Goal: Task Accomplishment & Management: Complete application form

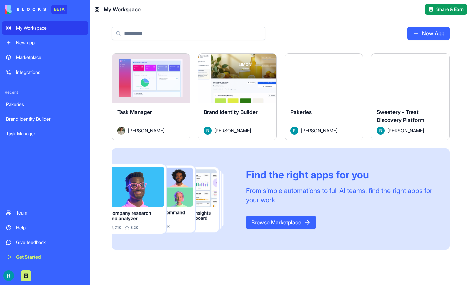
click at [39, 61] on div "Marketplace" at bounding box center [50, 57] width 68 height 7
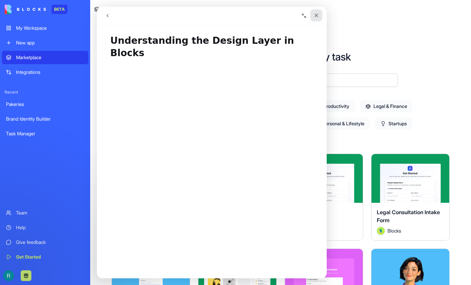
click at [319, 16] on icon "Close" at bounding box center [315, 15] width 5 height 5
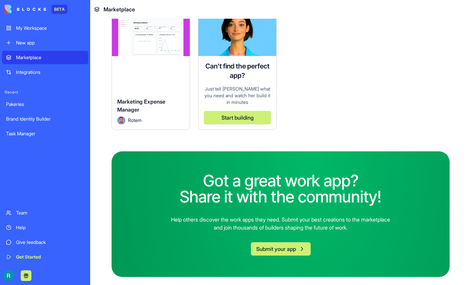
scroll to position [3003, 0]
click at [34, 75] on div "Integrations" at bounding box center [50, 72] width 68 height 7
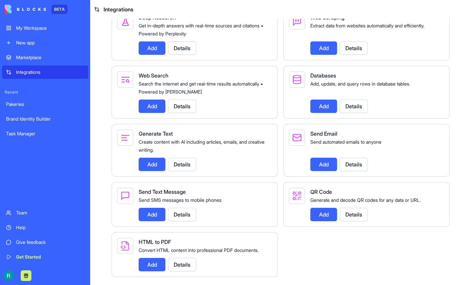
scroll to position [881, 0]
click at [44, 31] on div "My Workspace" at bounding box center [50, 28] width 68 height 7
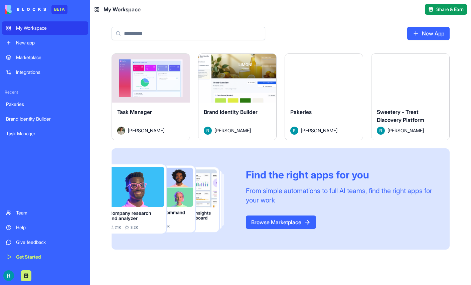
click at [385, 85] on button "Launch" at bounding box center [410, 77] width 50 height 13
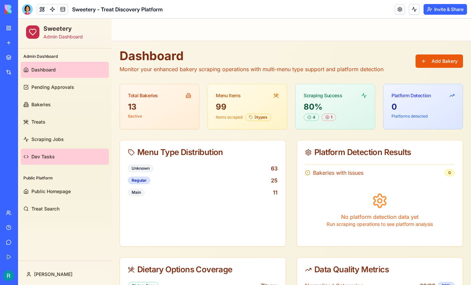
click at [73, 158] on link "Dev Tasks" at bounding box center [65, 157] width 88 height 16
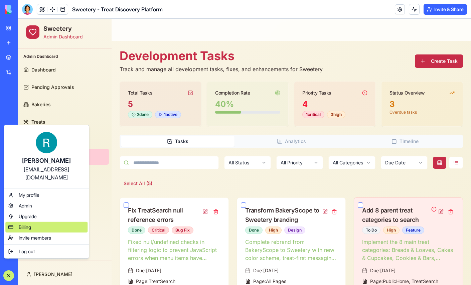
click at [37, 229] on div "Billing" at bounding box center [46, 227] width 82 height 11
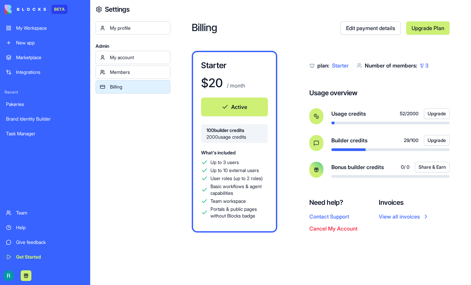
click at [32, 29] on div "My Workspace" at bounding box center [50, 28] width 68 height 7
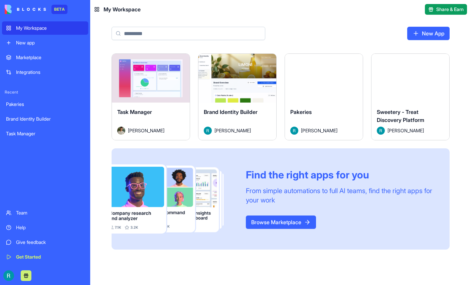
click at [385, 85] on button "Launch" at bounding box center [410, 77] width 50 height 13
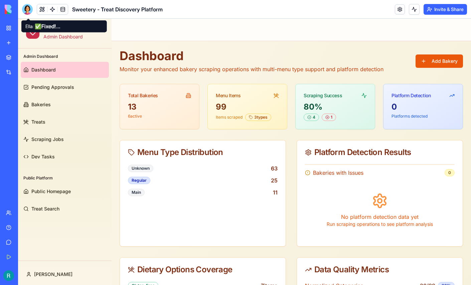
click at [28, 9] on div at bounding box center [27, 9] width 11 height 11
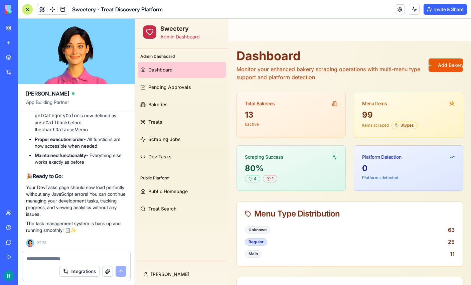
scroll to position [17138, 0]
click at [28, 10] on div at bounding box center [27, 9] width 11 height 11
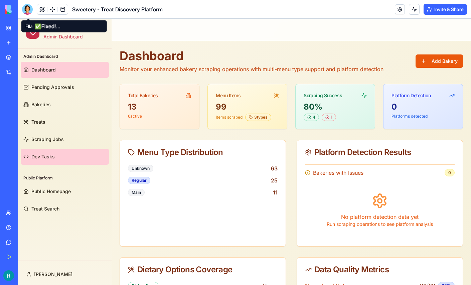
click at [46, 154] on span "Dev Tasks" at bounding box center [42, 156] width 23 height 7
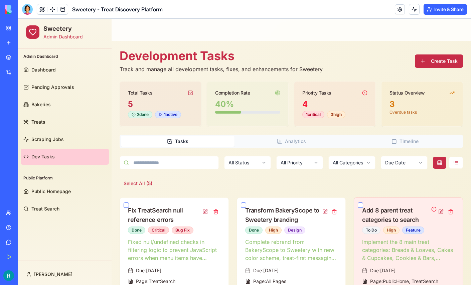
click at [439, 64] on button "Create Task" at bounding box center [438, 60] width 48 height 13
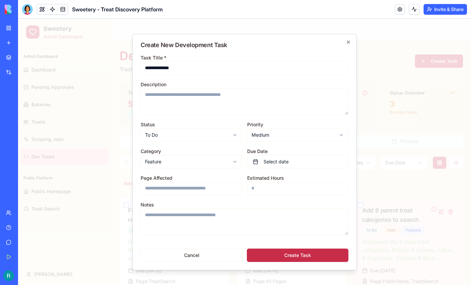
type input "**********"
click at [181, 98] on textarea "Description" at bounding box center [244, 101] width 208 height 27
type textarea "**********"
click at [190, 159] on body "Sweetery Admin Dashboard Admin Dashboard Dashboard Pending Approvals Bakeries T…" at bounding box center [244, 261] width 453 height 485
click at [194, 189] on input "Page Affected" at bounding box center [190, 188] width 101 height 13
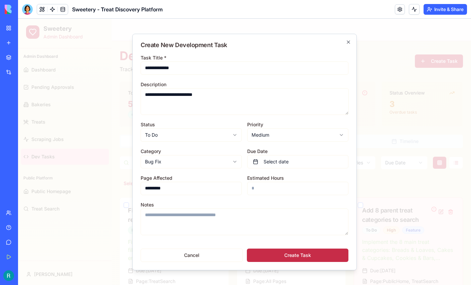
type input "*********"
click at [307, 255] on button "Create Task" at bounding box center [297, 254] width 101 height 13
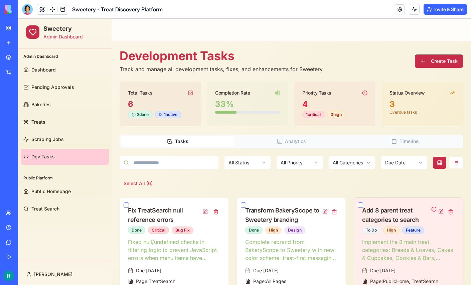
click at [429, 64] on button "Create Task" at bounding box center [438, 60] width 48 height 13
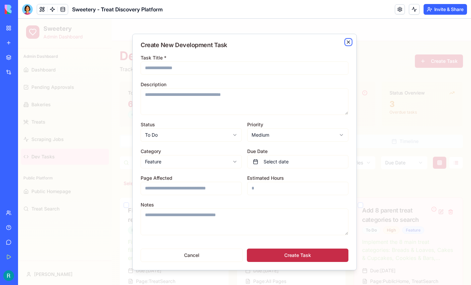
click at [349, 41] on icon "button" at bounding box center [347, 41] width 5 height 5
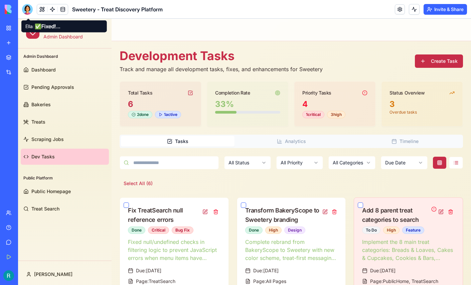
click at [26, 12] on div at bounding box center [27, 9] width 11 height 11
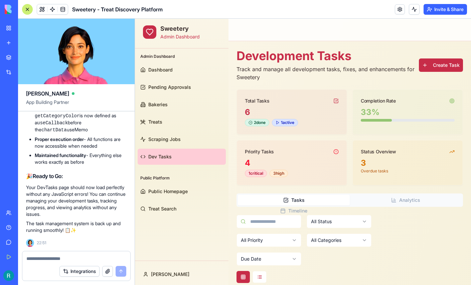
click at [45, 255] on textarea at bounding box center [76, 258] width 100 height 7
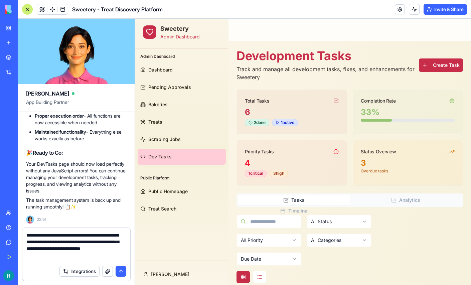
type textarea "**********"
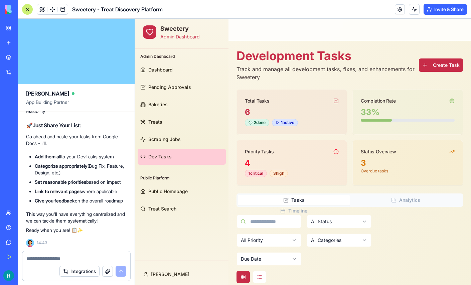
scroll to position [17482, 0]
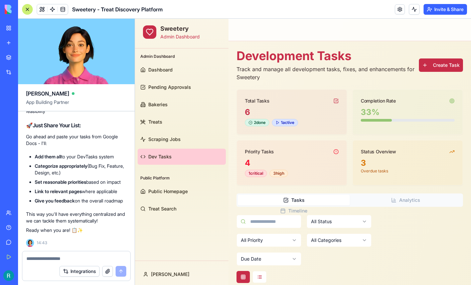
click at [35, 257] on textarea at bounding box center [75, 258] width 98 height 7
paste textarea "**********"
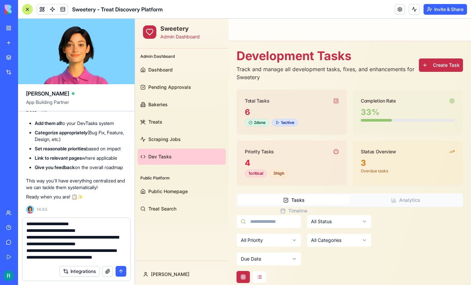
scroll to position [0, 0]
type textarea "**********"
click at [117, 269] on button "submit" at bounding box center [120, 271] width 11 height 11
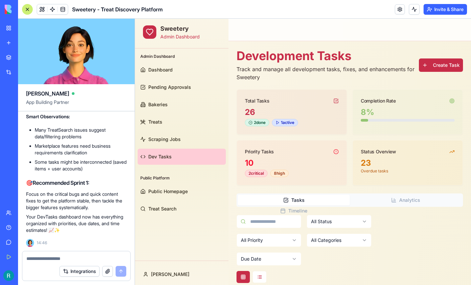
scroll to position [18211, 0]
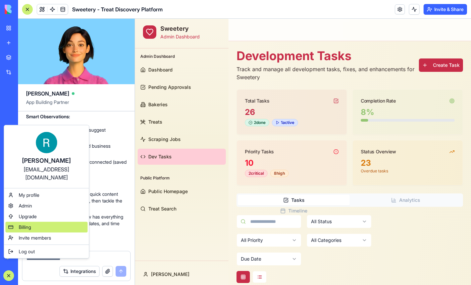
click at [31, 230] on span "Billing" at bounding box center [25, 227] width 12 height 7
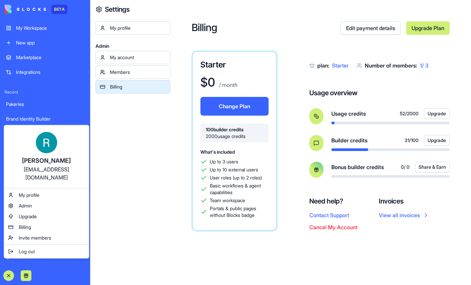
click at [36, 33] on html "BETA My Workspace New app Marketplace Integrations Recent Pakeries Brand Identi…" at bounding box center [235, 142] width 471 height 285
click at [36, 31] on div "My Workspace" at bounding box center [50, 28] width 68 height 7
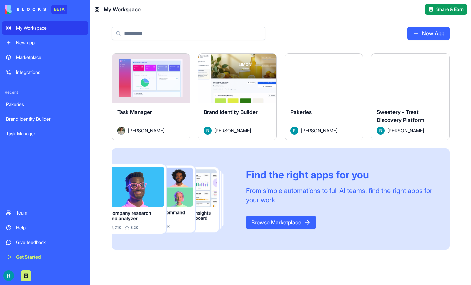
click at [385, 85] on button "Launch" at bounding box center [410, 77] width 50 height 13
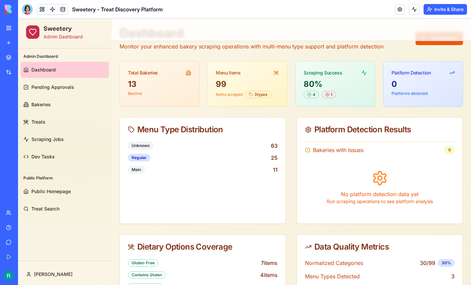
scroll to position [30, 0]
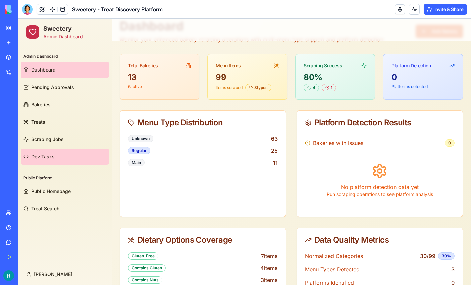
click at [47, 154] on span "Dev Tasks" at bounding box center [42, 156] width 23 height 7
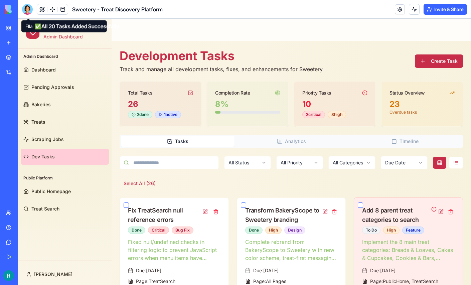
click at [28, 7] on div at bounding box center [27, 9] width 11 height 11
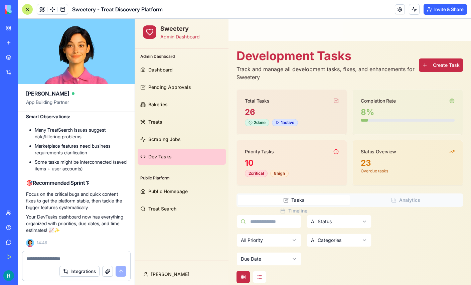
scroll to position [18344, 0]
click at [43, 255] on textarea at bounding box center [76, 258] width 100 height 7
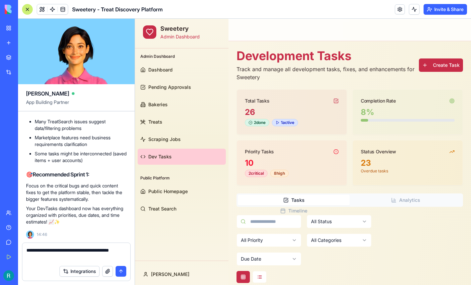
scroll to position [18142, 0]
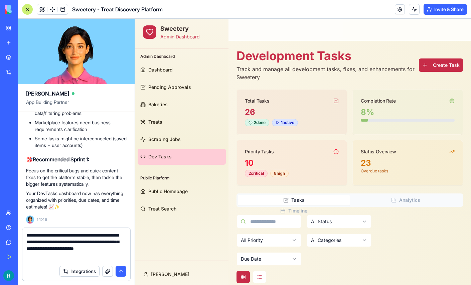
type textarea "**********"
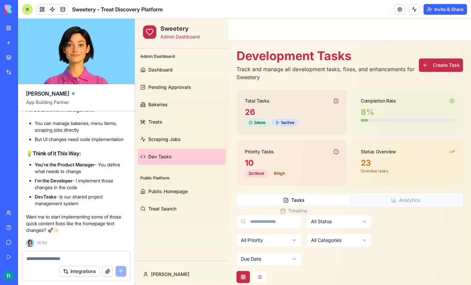
scroll to position [18135, 0]
click at [67, 255] on textarea at bounding box center [75, 258] width 98 height 7
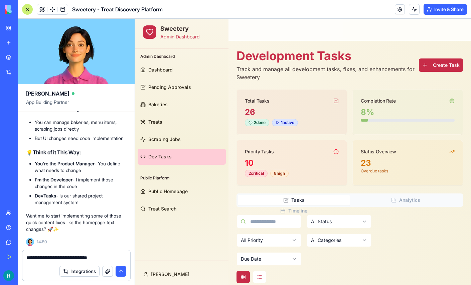
scroll to position [17856, 0]
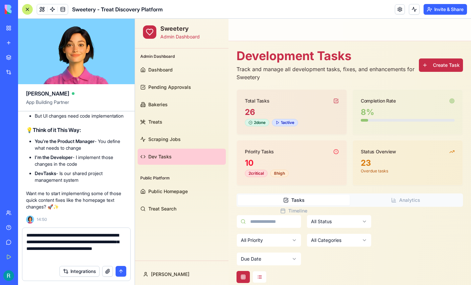
type textarea "**********"
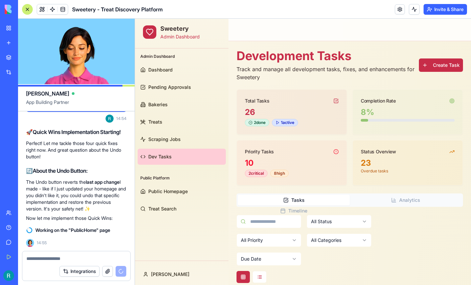
scroll to position [18937, 0]
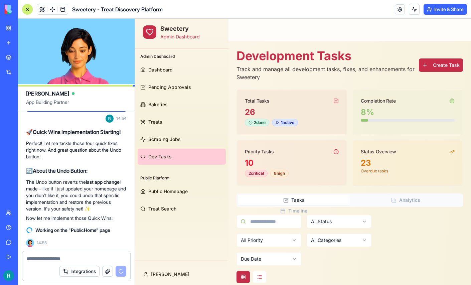
drag, startPoint x: 36, startPoint y: 179, endPoint x: 90, endPoint y: 122, distance: 78.4
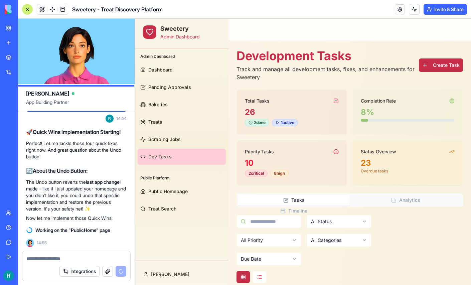
copy div "What You CAN Access: DevTasks Management - Add, edit, prioritize tasks (what we…"
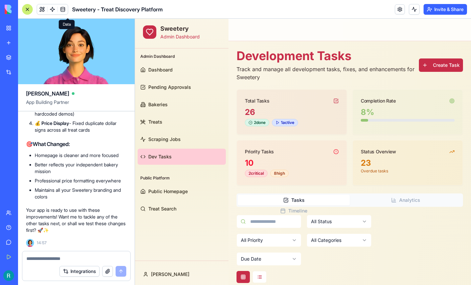
scroll to position [19224, 0]
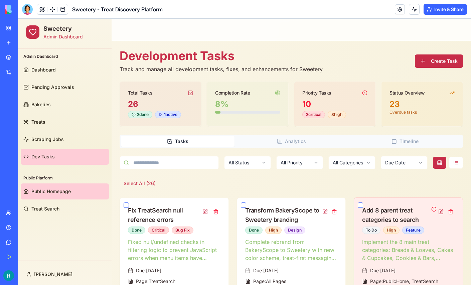
click at [44, 189] on span "Public Homepage" at bounding box center [50, 191] width 39 height 7
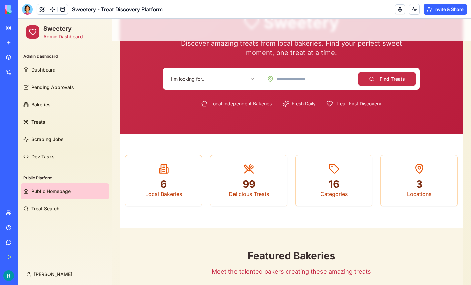
scroll to position [57, 0]
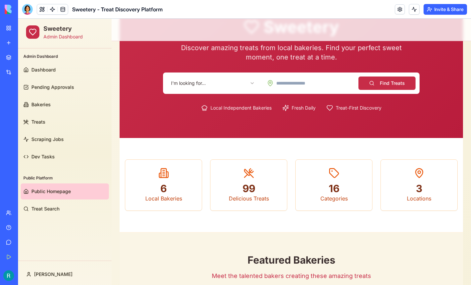
click at [385, 84] on button "Find Treats" at bounding box center [386, 82] width 57 height 13
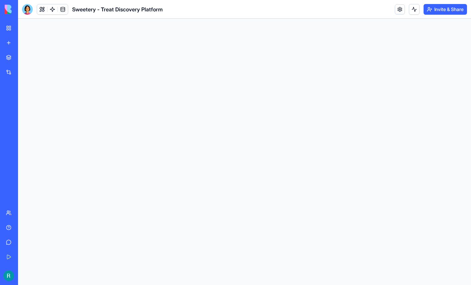
scroll to position [0, 0]
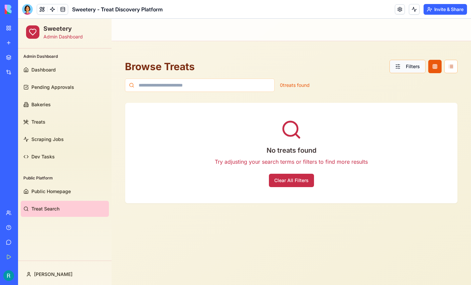
click at [394, 69] on button "Filters" at bounding box center [407, 66] width 36 height 13
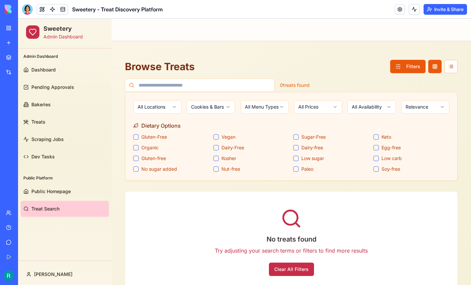
click at [224, 108] on html "Sweetery Admin Dashboard Admin Dashboard Dashboard Pending Approvals Bakeries T…" at bounding box center [244, 165] width 453 height 292
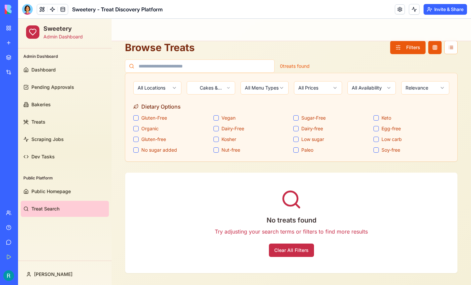
scroll to position [21, 0]
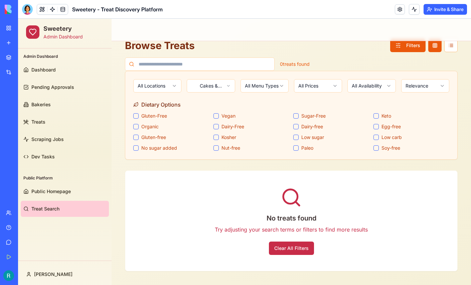
click at [220, 86] on html "Sweetery Admin Dashboard Admin Dashboard Dashboard Pending Approvals Bakeries T…" at bounding box center [244, 144] width 453 height 292
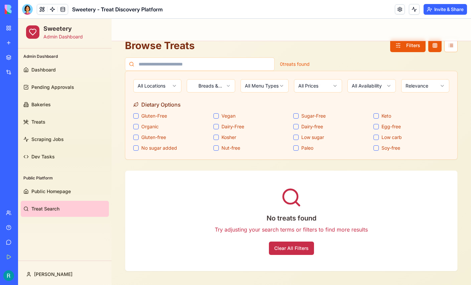
click at [220, 89] on html "Sweetery Admin Dashboard Admin Dashboard Dashboard Pending Approvals Bakeries T…" at bounding box center [244, 144] width 453 height 292
click at [221, 88] on html "Sweetery Admin Dashboard Admin Dashboard Dashboard Pending Approvals Bakeries T…" at bounding box center [244, 144] width 453 height 292
click at [218, 92] on div "All Locations Cookies & Bars All Menu Types All Prices All Availability Relevan…" at bounding box center [291, 115] width 332 height 88
click at [219, 88] on html "Sweetery Admin Dashboard Admin Dashboard Dashboard Pending Approvals Bakeries T…" at bounding box center [244, 144] width 453 height 292
click at [221, 87] on html "Sweetery Admin Dashboard Admin Dashboard Dashboard Pending Approvals Bakeries T…" at bounding box center [244, 144] width 453 height 292
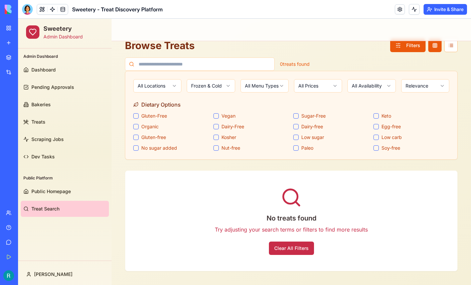
click at [221, 88] on html "Sweetery Admin Dashboard Admin Dashboard Dashboard Pending Approvals Bakeries T…" at bounding box center [244, 144] width 453 height 292
click at [216, 87] on html "Sweetery Admin Dashboard Admin Dashboard Dashboard Pending Approvals Bakeries T…" at bounding box center [244, 144] width 453 height 292
click at [223, 86] on html "Sweetery Admin Dashboard Admin Dashboard Dashboard Pending Approvals Bakeries T…" at bounding box center [244, 144] width 453 height 292
click at [243, 83] on html "Sweetery Admin Dashboard Admin Dashboard Dashboard Pending Approvals Bakeries T…" at bounding box center [244, 144] width 453 height 292
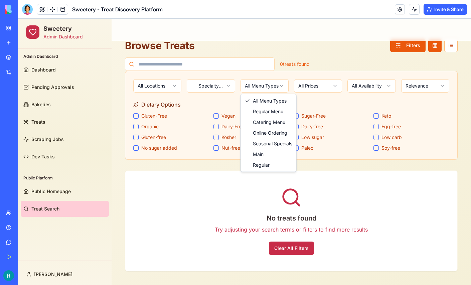
click at [49, 152] on html "Sweetery Admin Dashboard Admin Dashboard Dashboard Pending Approvals Bakeries T…" at bounding box center [244, 144] width 453 height 292
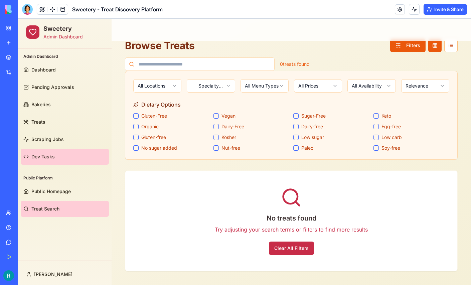
click at [46, 155] on span "Dev Tasks" at bounding box center [42, 156] width 23 height 7
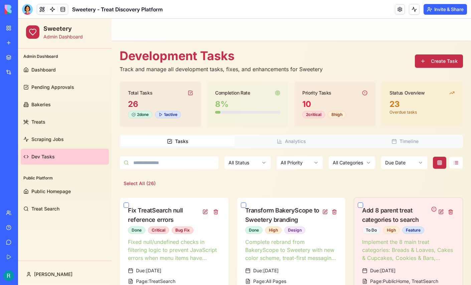
click at [441, 63] on button "Create Task" at bounding box center [438, 60] width 48 height 13
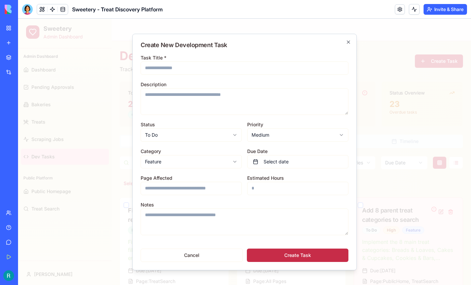
click at [209, 68] on input "Task Title *" at bounding box center [244, 67] width 208 height 13
type input "**********"
click at [179, 93] on textarea "Description" at bounding box center [244, 101] width 208 height 27
click at [151, 66] on input "**********" at bounding box center [244, 67] width 208 height 13
click at [279, 96] on textarea "**********" at bounding box center [244, 101] width 208 height 27
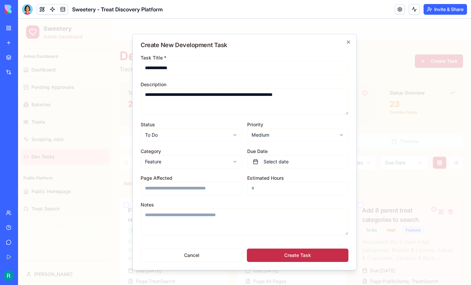
type textarea "**********"
click at [195, 188] on input "Page Affected" at bounding box center [190, 188] width 101 height 13
click at [168, 188] on input "**********" at bounding box center [190, 188] width 101 height 13
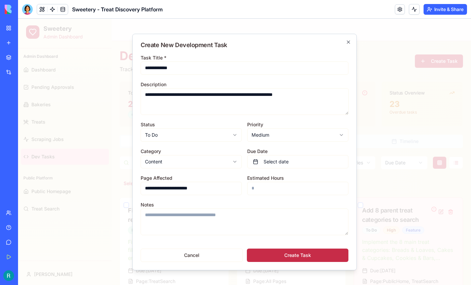
click at [199, 188] on input "**********" at bounding box center [190, 188] width 101 height 13
click at [192, 187] on input "**********" at bounding box center [190, 188] width 101 height 13
type input "**********"
click at [291, 251] on button "Create Task" at bounding box center [297, 254] width 101 height 13
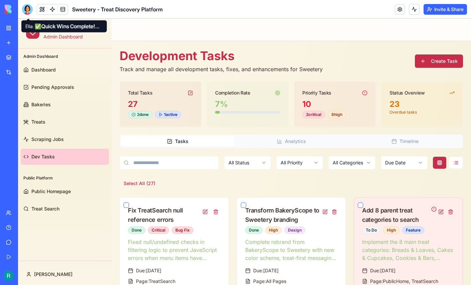
click at [29, 13] on div at bounding box center [27, 9] width 11 height 11
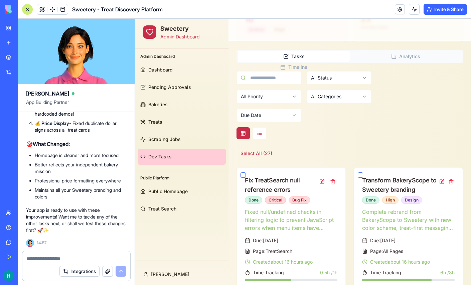
scroll to position [19276, 0]
click at [175, 195] on link "Public Homepage" at bounding box center [181, 191] width 88 height 16
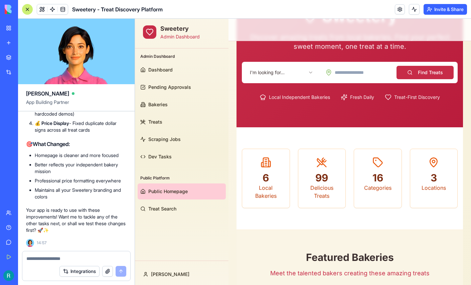
scroll to position [1, 0]
click at [69, 255] on textarea at bounding box center [75, 258] width 98 height 7
type textarea "*"
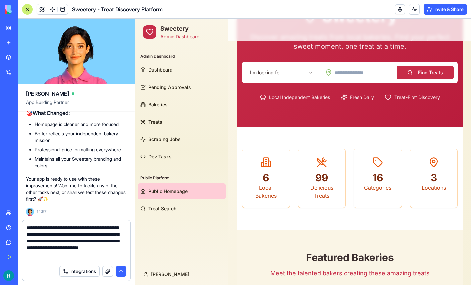
scroll to position [4, 0]
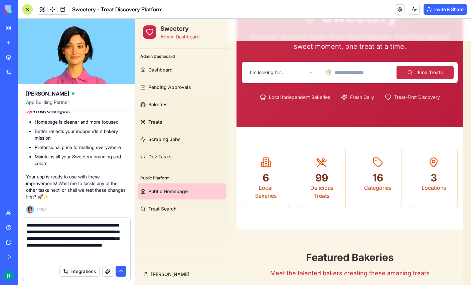
type textarea "**********"
click at [103, 268] on button "button" at bounding box center [107, 271] width 11 height 11
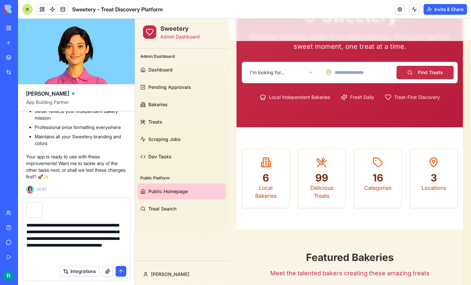
click at [120, 270] on button "submit" at bounding box center [120, 271] width 11 height 11
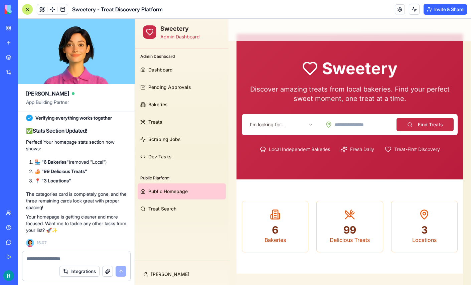
scroll to position [0, 0]
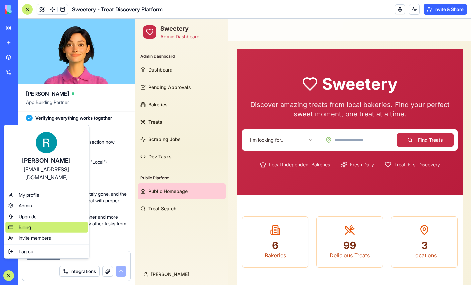
click at [36, 230] on div "Billing" at bounding box center [46, 227] width 82 height 11
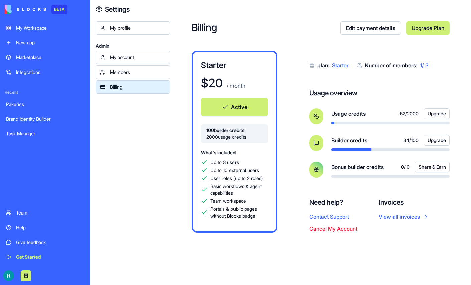
click at [36, 31] on div "My Workspace" at bounding box center [50, 28] width 68 height 7
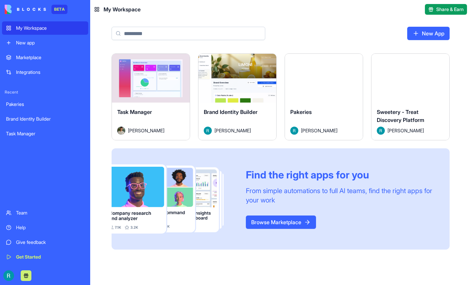
click at [385, 85] on button "Launch" at bounding box center [410, 77] width 50 height 13
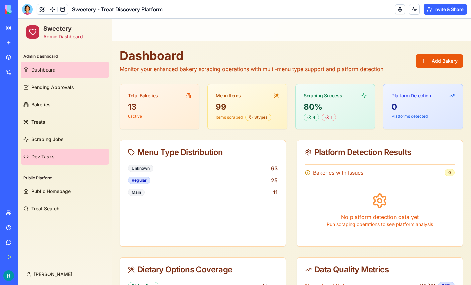
click at [55, 158] on link "Dev Tasks" at bounding box center [65, 157] width 88 height 16
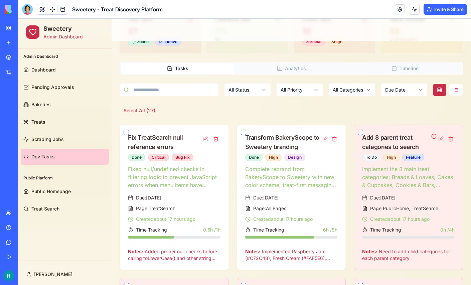
scroll to position [82, 0]
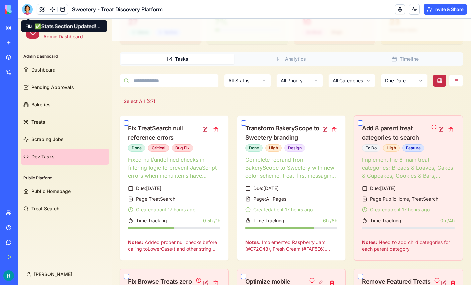
click at [30, 9] on div at bounding box center [27, 9] width 11 height 11
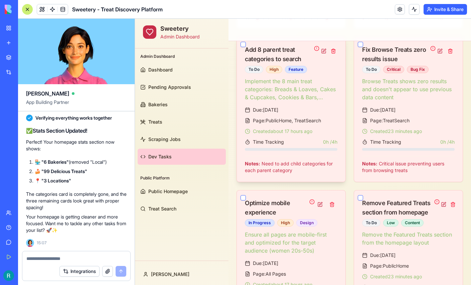
scroll to position [428, 0]
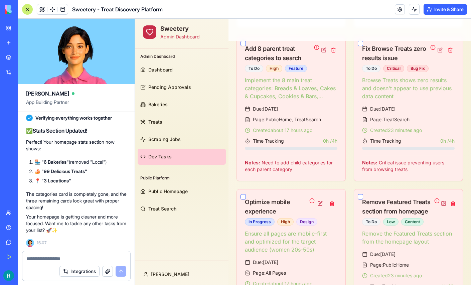
click at [68, 255] on textarea at bounding box center [76, 258] width 100 height 7
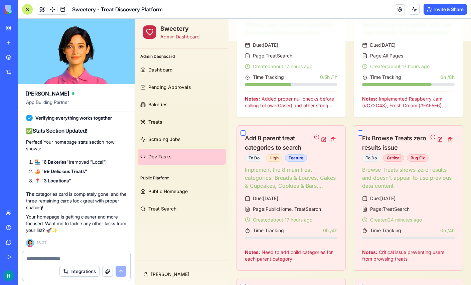
scroll to position [18336, 0]
click at [26, 9] on div at bounding box center [27, 9] width 11 height 11
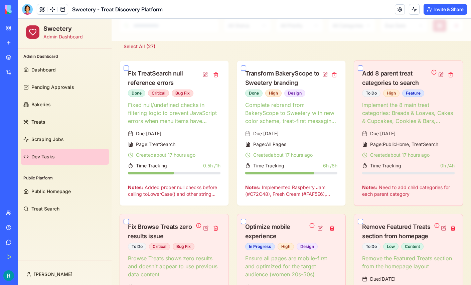
scroll to position [114, 0]
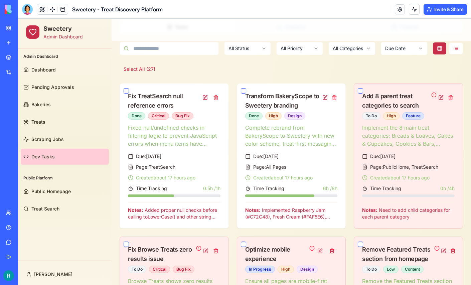
click at [26, 8] on div at bounding box center [27, 9] width 11 height 11
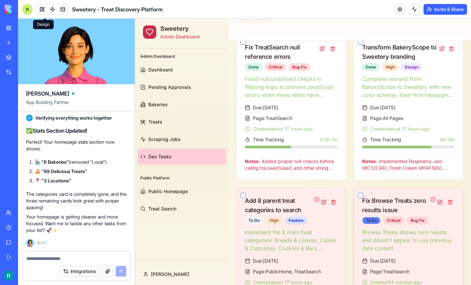
scroll to position [273, 0]
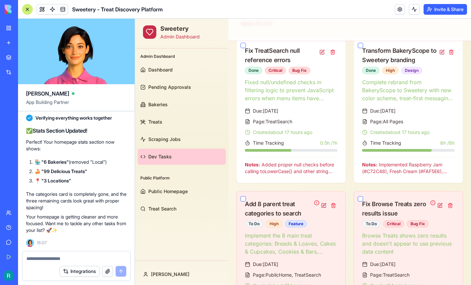
click at [28, 11] on div at bounding box center [27, 9] width 11 height 11
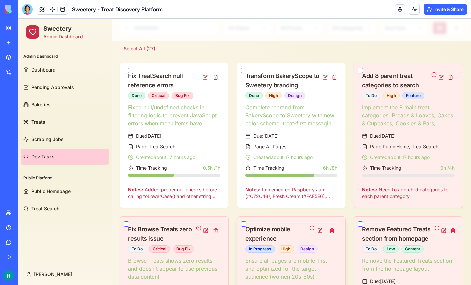
scroll to position [134, 0]
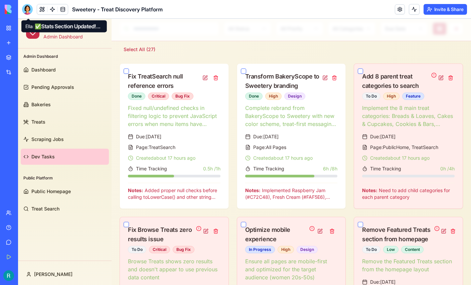
click at [28, 13] on div at bounding box center [27, 9] width 11 height 11
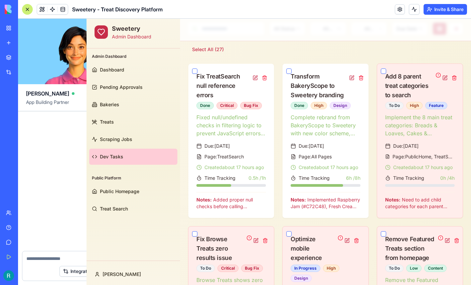
scroll to position [19739, 0]
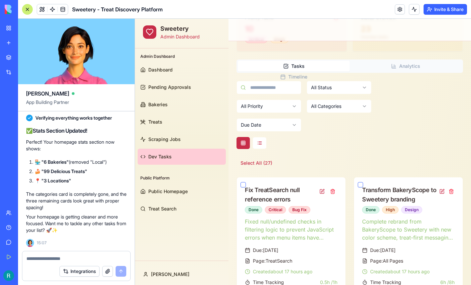
click at [54, 252] on div at bounding box center [76, 256] width 108 height 11
click at [45, 256] on textarea at bounding box center [76, 258] width 100 height 7
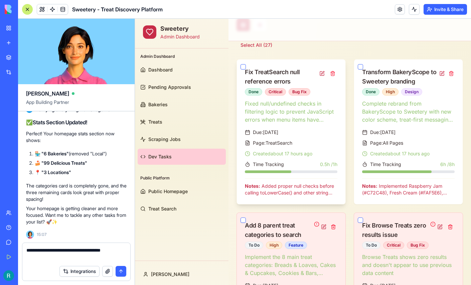
scroll to position [254, 0]
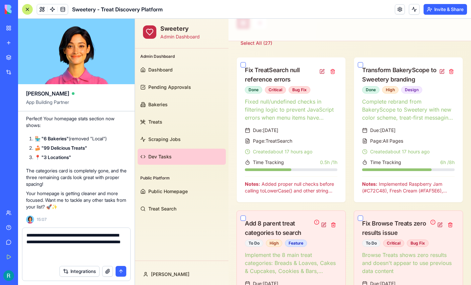
type textarea "**********"
click at [105, 271] on button "button" at bounding box center [107, 271] width 11 height 11
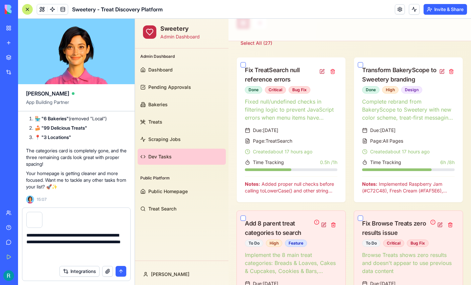
click at [120, 270] on button "submit" at bounding box center [120, 271] width 11 height 11
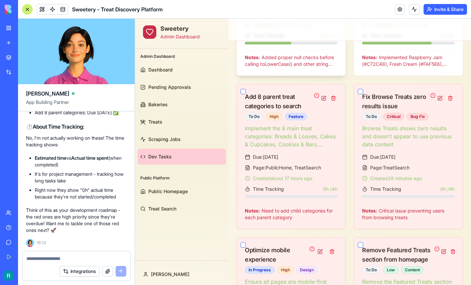
scroll to position [382, 0]
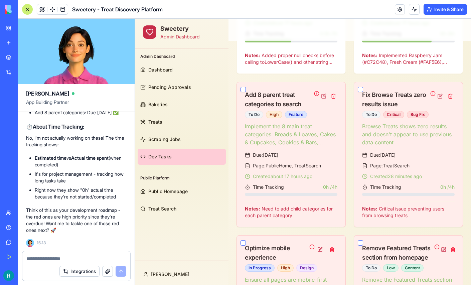
click at [46, 257] on textarea at bounding box center [75, 258] width 98 height 7
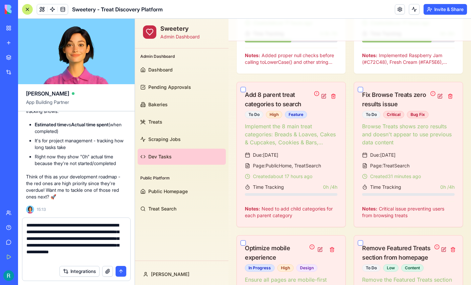
scroll to position [12, 0]
type textarea "**********"
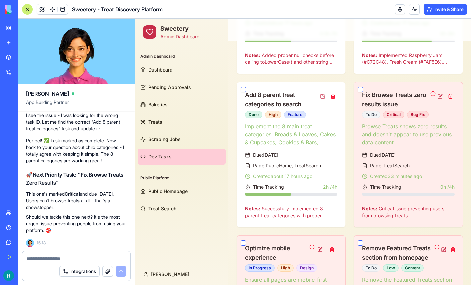
scroll to position [20791, 0]
click at [66, 257] on textarea at bounding box center [75, 258] width 98 height 7
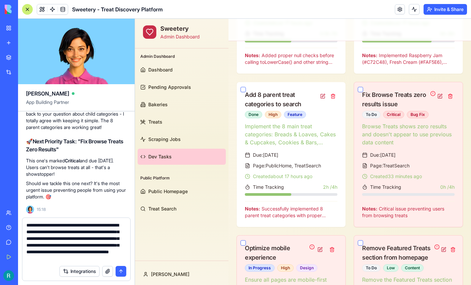
scroll to position [19, 0]
type textarea "**********"
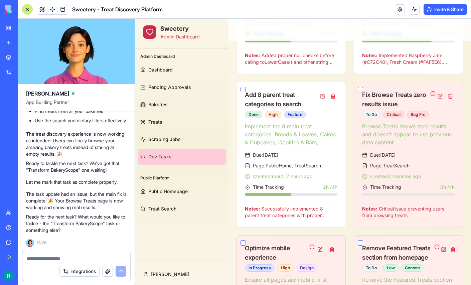
scroll to position [21835, 0]
click at [39, 255] on textarea at bounding box center [75, 258] width 98 height 7
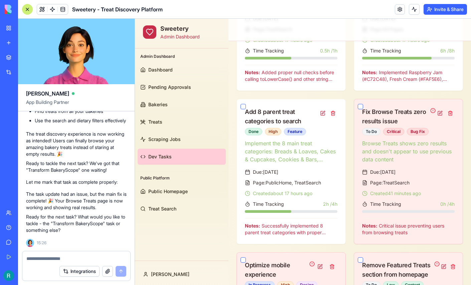
scroll to position [0, 0]
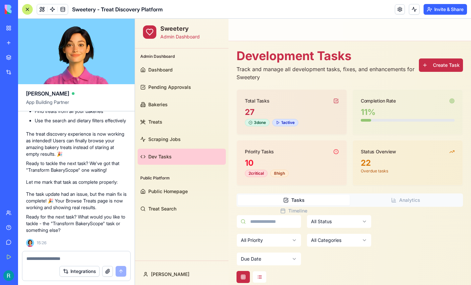
click at [29, 9] on div at bounding box center [27, 9] width 11 height 11
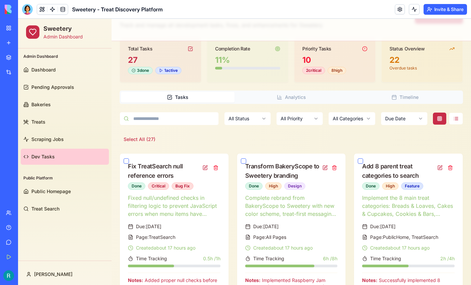
scroll to position [45, 0]
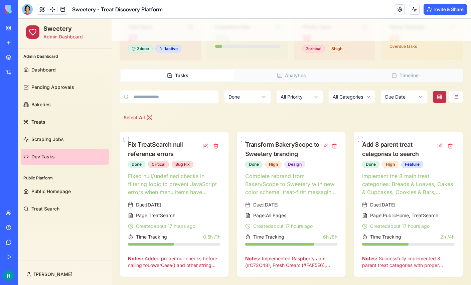
click at [263, 95] on html "Sweetery Admin Dashboard Admin Dashboard Dashboard Pending Approvals Bakeries T…" at bounding box center [244, 119] width 453 height 332
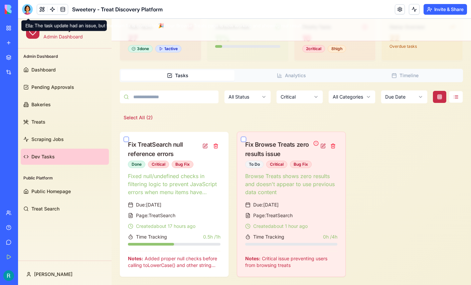
click at [28, 7] on div at bounding box center [27, 9] width 11 height 11
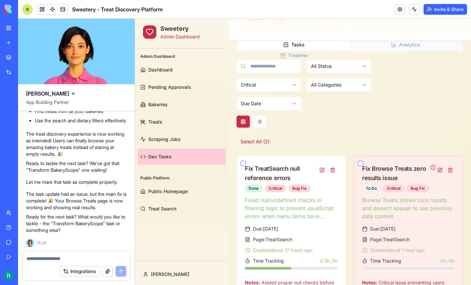
scroll to position [180, 0]
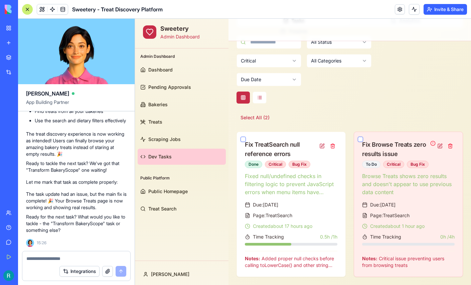
click at [88, 251] on div at bounding box center [76, 256] width 108 height 11
click at [53, 257] on textarea at bounding box center [76, 258] width 100 height 7
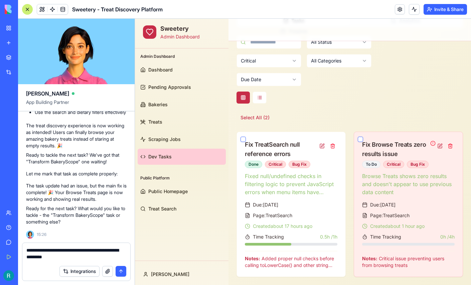
type textarea "**********"
click at [105, 272] on button "button" at bounding box center [107, 271] width 11 height 11
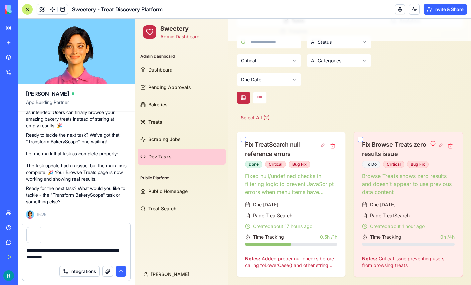
click at [118, 268] on button "submit" at bounding box center [120, 271] width 11 height 11
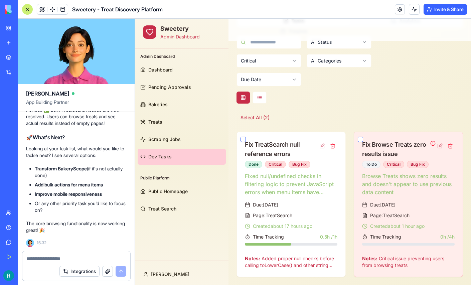
scroll to position [22481, 0]
click at [70, 159] on p "Looking at your task list, what would you like to tackle next? I see several op…" at bounding box center [76, 151] width 100 height 13
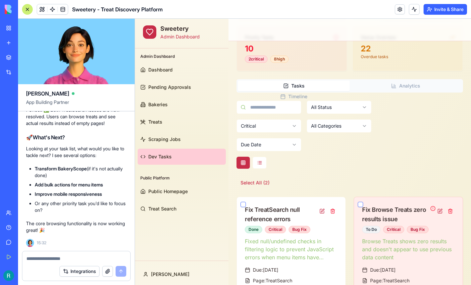
scroll to position [110, 0]
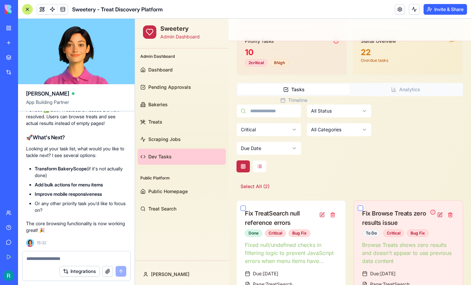
click at [309, 129] on html "Sweetery Admin Dashboard Admin Dashboard Dashboard Pending Approvals Bakeries T…" at bounding box center [303, 130] width 336 height 445
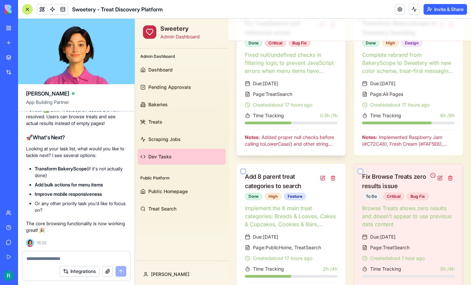
scroll to position [300, 0]
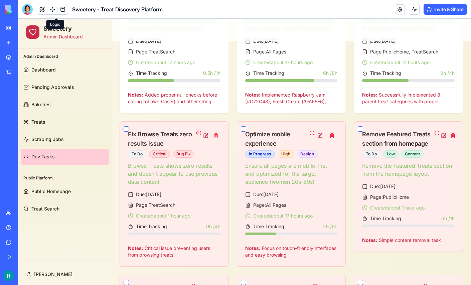
scroll to position [230, 0]
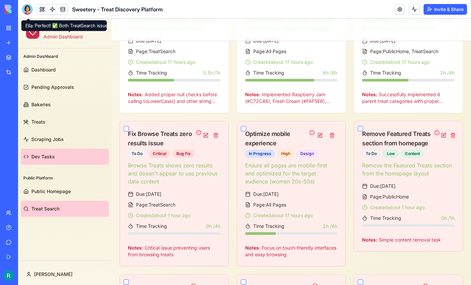
click at [37, 205] on link "Treat Search" at bounding box center [65, 209] width 88 height 16
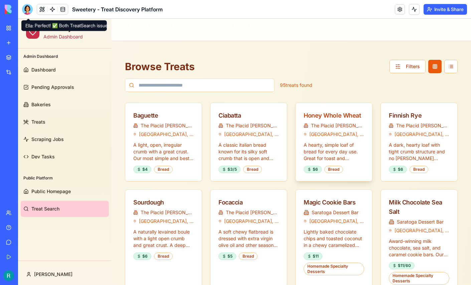
click at [322, 118] on div "Honey Whole Wheat" at bounding box center [333, 115] width 60 height 9
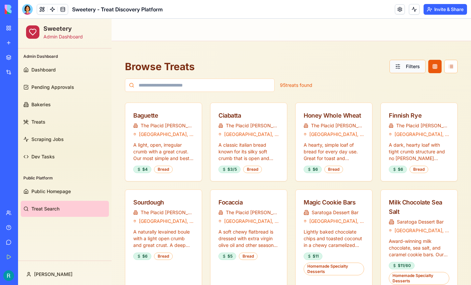
click at [398, 69] on button "Filters" at bounding box center [407, 66] width 36 height 13
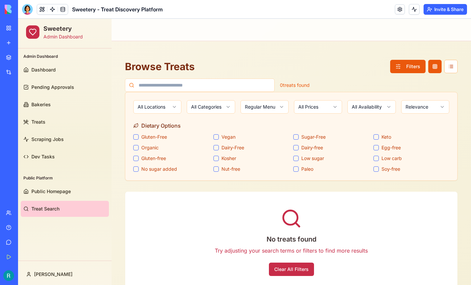
click at [271, 108] on html "Sweetery Admin Dashboard Admin Dashboard Dashboard Pending Approvals Bakeries T…" at bounding box center [244, 165] width 453 height 292
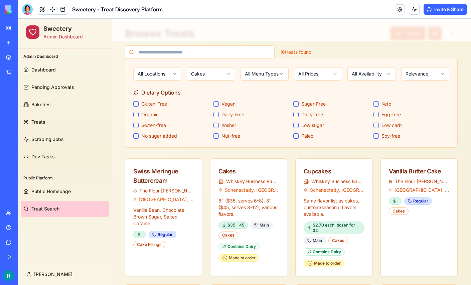
scroll to position [30, 0]
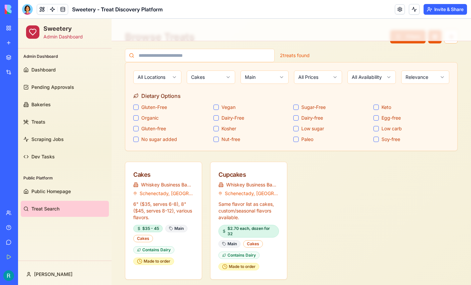
click at [273, 78] on html "Sweetery Admin Dashboard Admin Dashboard Dashboard Pending Approvals Bakeries T…" at bounding box center [244, 158] width 453 height 338
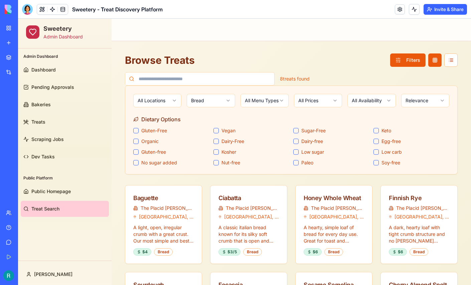
scroll to position [0, 0]
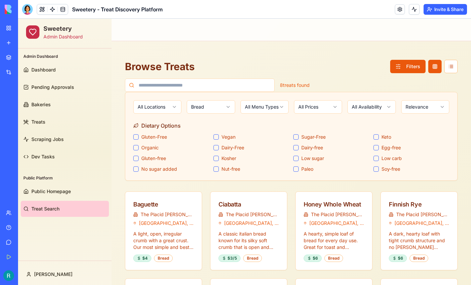
click at [210, 106] on html "Sweetery Admin Dashboard Admin Dashboard Dashboard Pending Approvals Bakeries T…" at bounding box center [244, 212] width 453 height 386
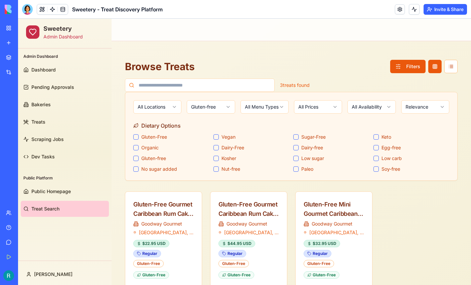
click at [214, 107] on html "Sweetery Admin Dashboard Admin Dashboard Dashboard Pending Approvals Bakeries T…" at bounding box center [244, 177] width 453 height 316
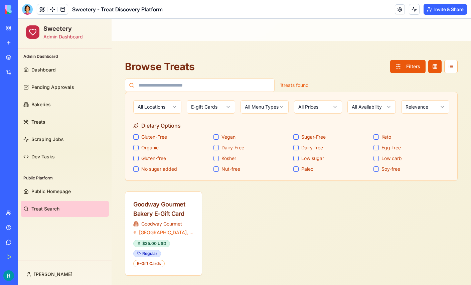
click at [215, 110] on html "Sweetery Admin Dashboard Admin Dashboard Dashboard Pending Approvals Bakeries T…" at bounding box center [244, 171] width 453 height 305
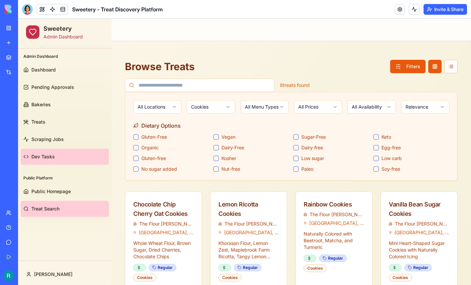
click at [50, 155] on span "Dev Tasks" at bounding box center [42, 156] width 23 height 7
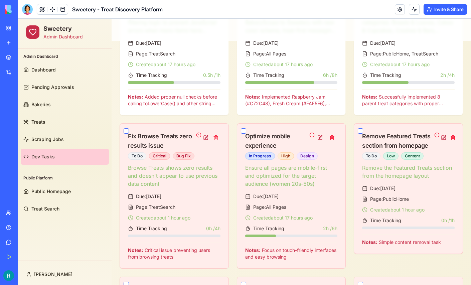
scroll to position [235, 0]
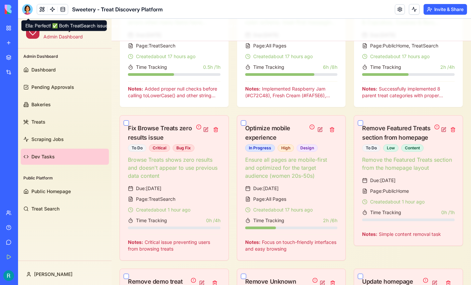
click at [26, 15] on div at bounding box center [27, 9] width 11 height 11
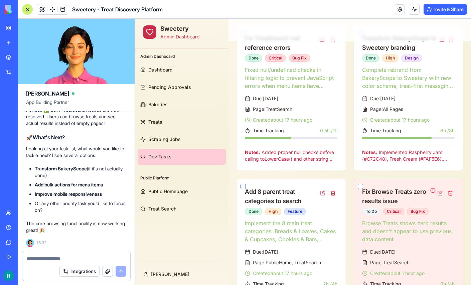
scroll to position [291, 0]
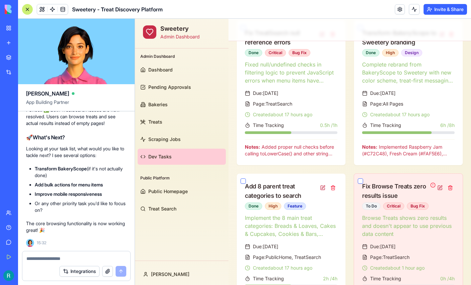
click at [52, 255] on textarea at bounding box center [76, 258] width 100 height 7
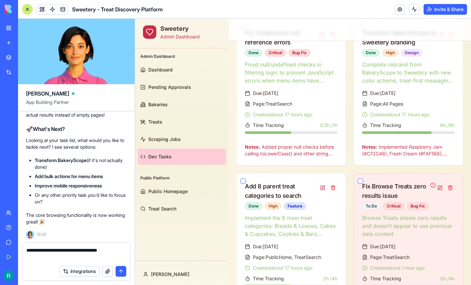
click at [30, 247] on textarea "**********" at bounding box center [75, 254] width 98 height 15
click at [75, 256] on textarea "**********" at bounding box center [75, 254] width 98 height 15
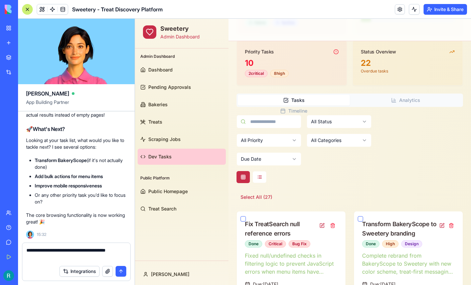
scroll to position [0, 0]
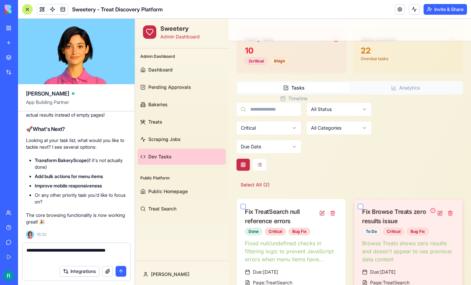
scroll to position [110, 0]
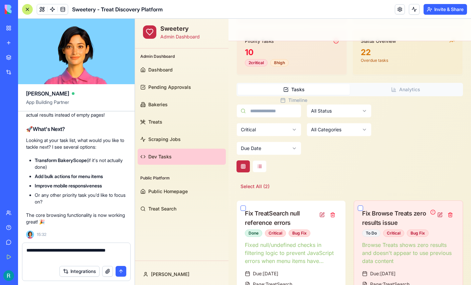
click at [294, 126] on html "Sweetery Admin Dashboard Admin Dashboard Dashboard Pending Approvals Bakeries T…" at bounding box center [303, 130] width 336 height 445
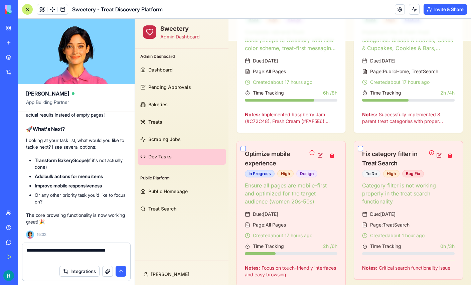
scroll to position [324, 0]
click at [74, 255] on textarea "**********" at bounding box center [75, 254] width 98 height 15
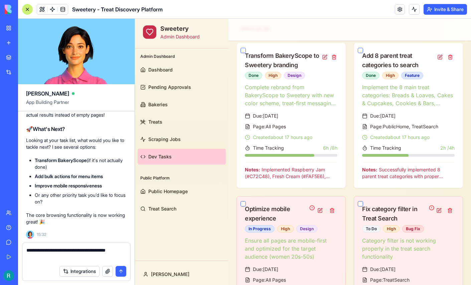
scroll to position [267, 0]
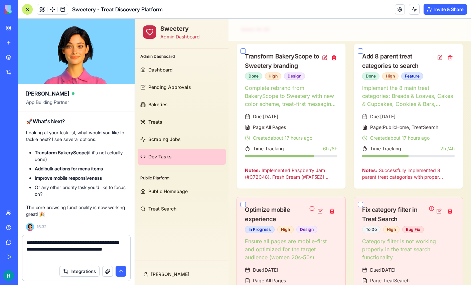
type textarea "**********"
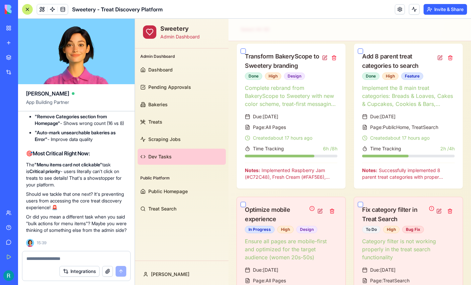
scroll to position [22535, 0]
drag, startPoint x: 24, startPoint y: 126, endPoint x: 86, endPoint y: 205, distance: 100.6
copy div "Looking at your task list, what would you like to tackle next? I see several op…"
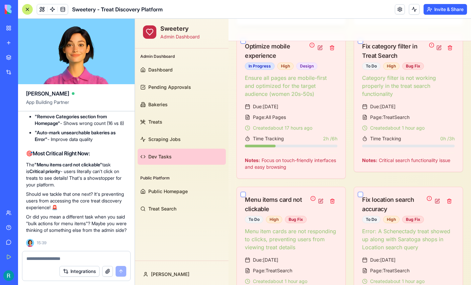
scroll to position [431, 0]
click at [166, 205] on span "Treat Search" at bounding box center [162, 208] width 28 height 7
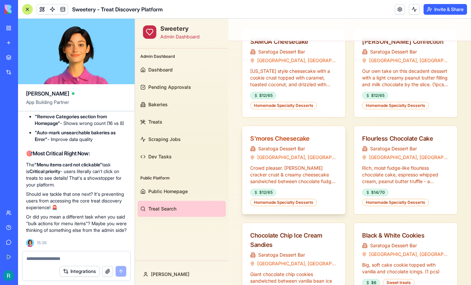
click at [289, 136] on div "S'mores Cheesecake" at bounding box center [293, 138] width 87 height 9
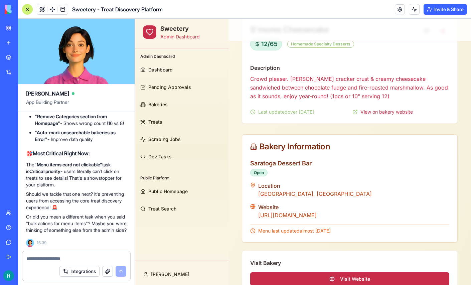
scroll to position [383, 0]
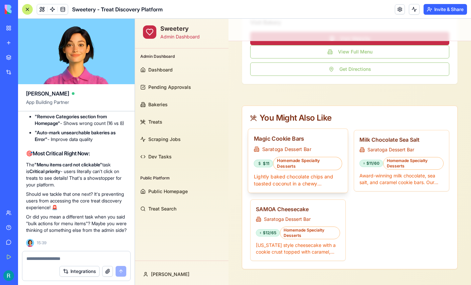
scroll to position [383, 0]
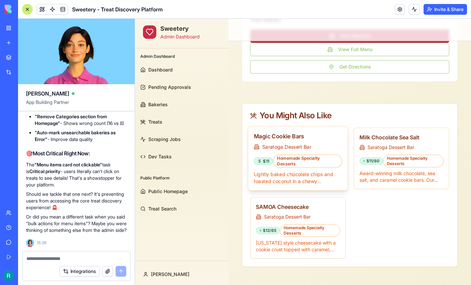
click at [299, 134] on h3 "Magic Cookie Bars" at bounding box center [298, 136] width 88 height 8
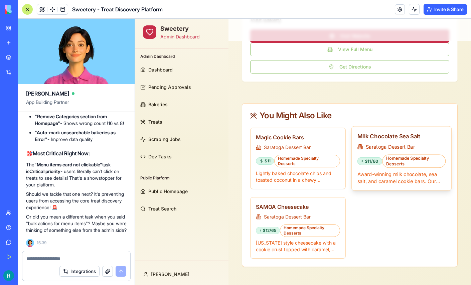
click at [377, 136] on h3 "Milk Chocolate Sea Salt" at bounding box center [401, 136] width 88 height 8
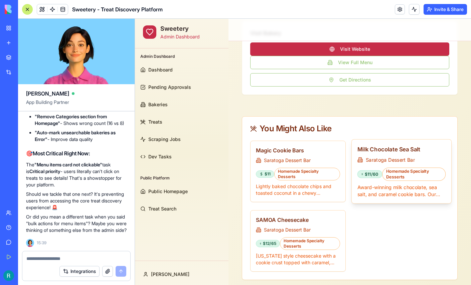
scroll to position [371, 0]
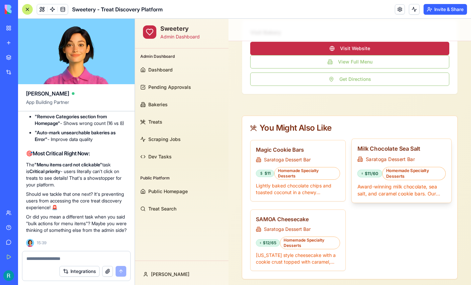
click at [389, 147] on h3 "Milk Chocolate Sea Salt" at bounding box center [401, 148] width 88 height 8
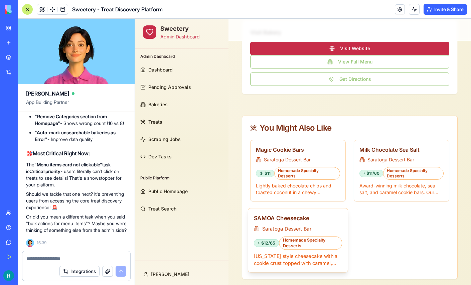
click at [293, 216] on h3 "SAMOA Cheesecake" at bounding box center [298, 218] width 88 height 8
click at [31, 13] on div at bounding box center [27, 9] width 11 height 11
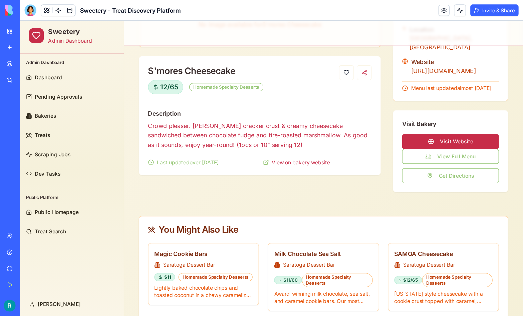
scroll to position [108, 0]
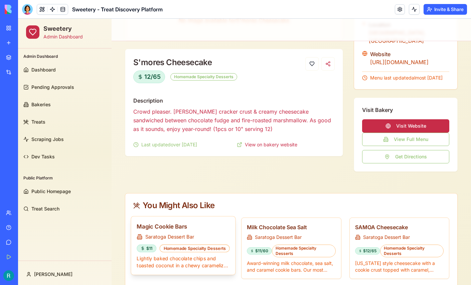
click at [168, 237] on div "Magic Cookie Bars Saratoga Dessert Bar $11 Homemade Specialty Desserts Lightly …" at bounding box center [183, 245] width 104 height 58
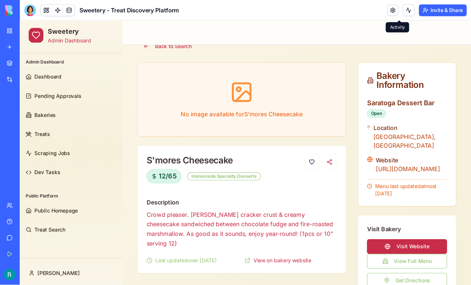
scroll to position [24, 0]
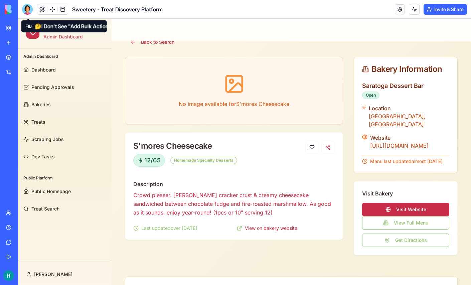
click at [29, 6] on div at bounding box center [27, 9] width 11 height 11
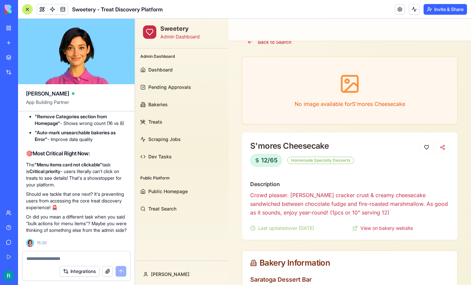
scroll to position [0, 0]
click at [43, 255] on textarea at bounding box center [76, 258] width 100 height 7
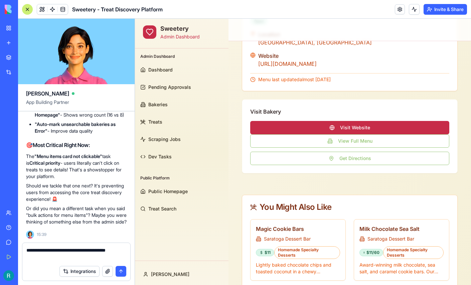
scroll to position [312, 0]
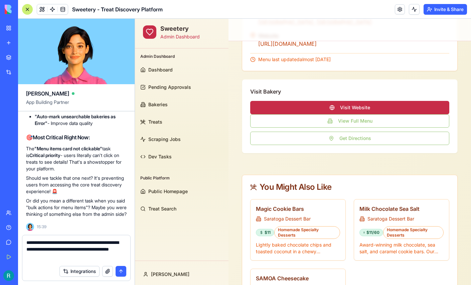
click at [103, 270] on button "button" at bounding box center [107, 271] width 11 height 11
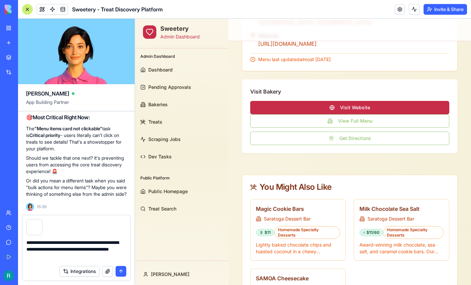
click at [68, 239] on textarea "**********" at bounding box center [75, 250] width 98 height 23
click at [68, 248] on textarea "**********" at bounding box center [75, 250] width 98 height 23
click at [91, 255] on textarea "**********" at bounding box center [75, 250] width 98 height 23
type textarea "**********"
click at [118, 270] on button "submit" at bounding box center [120, 271] width 11 height 11
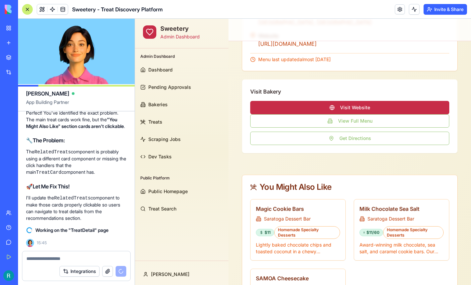
scroll to position [22656, 0]
drag, startPoint x: 35, startPoint y: 124, endPoint x: 81, endPoint y: 237, distance: 121.5
copy div "What's Next? Looking at your task list, what would you like to tackle next? I s…"
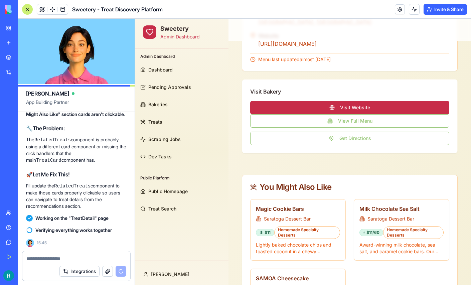
scroll to position [22485, 0]
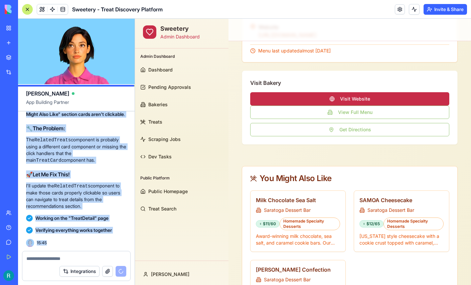
scroll to position [22756, 0]
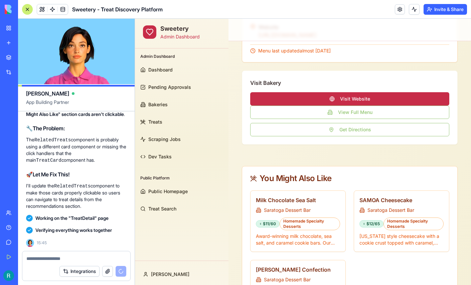
drag, startPoint x: 26, startPoint y: 175, endPoint x: 130, endPoint y: 189, distance: 105.1
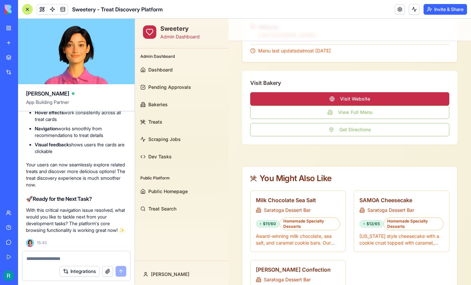
scroll to position [22670, 0]
copy div "Looking at your task list, what would you like to tackle next? I see several op…"
drag, startPoint x: 127, startPoint y: 212, endPoint x: 27, endPoint y: 197, distance: 101.2
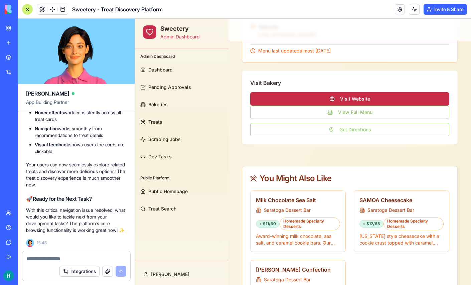
copy p "Looking through all your development tasks, I don't see a task specifically tit…"
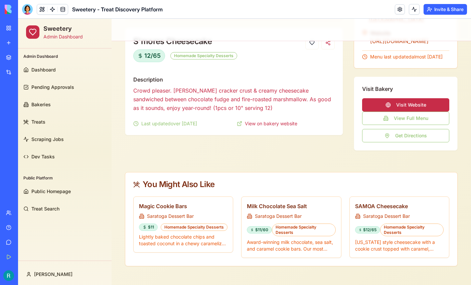
scroll to position [136, 0]
click at [273, 205] on h3 "Milk Chocolate Sea Salt" at bounding box center [291, 205] width 93 height 8
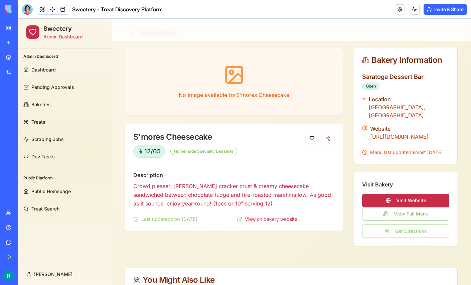
scroll to position [33, 0]
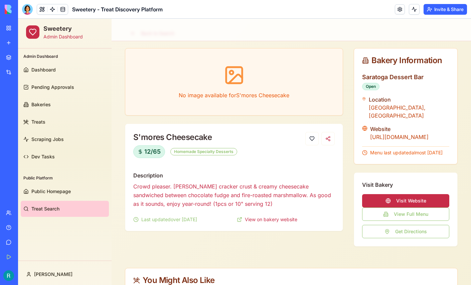
click at [44, 206] on span "Treat Search" at bounding box center [45, 208] width 28 height 7
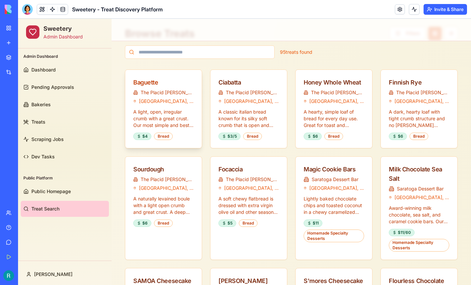
click at [148, 84] on div "Baguette" at bounding box center [163, 82] width 60 height 9
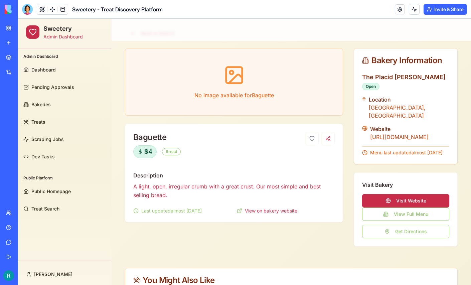
scroll to position [131, 0]
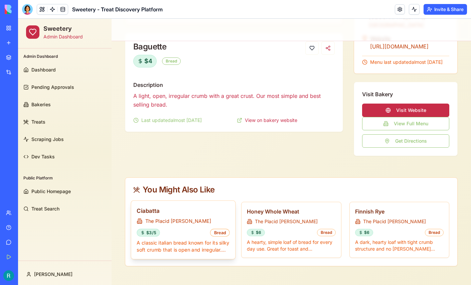
click at [151, 211] on h3 "Ciabatta" at bounding box center [182, 210] width 93 height 8
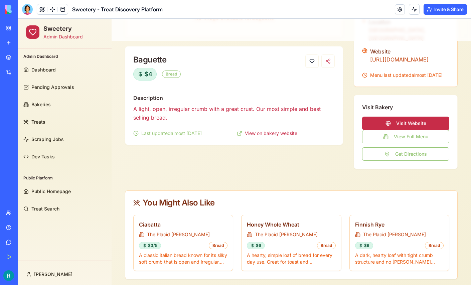
scroll to position [113, 0]
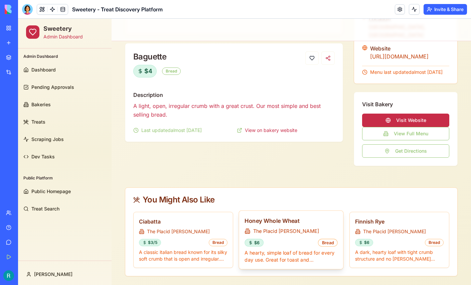
click at [286, 225] on h3 "Honey Whole Wheat" at bounding box center [291, 220] width 93 height 8
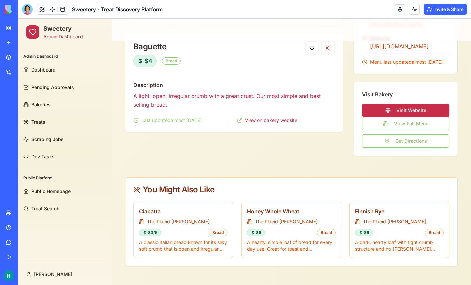
scroll to position [131, 0]
click at [372, 211] on h3 "Finnish Rye" at bounding box center [398, 210] width 93 height 8
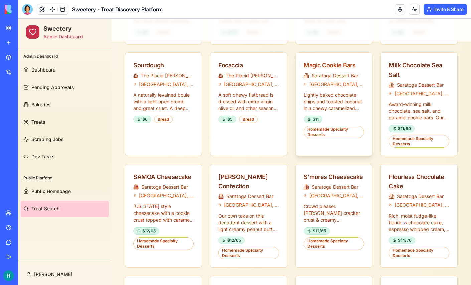
scroll to position [137, 0]
click at [327, 67] on div "Magic Cookie Bars" at bounding box center [333, 65] width 60 height 9
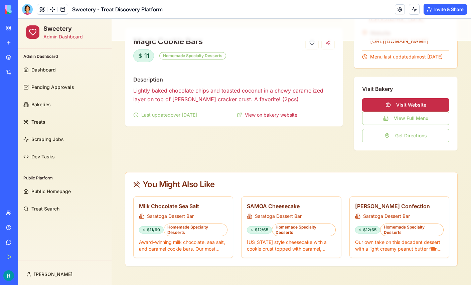
scroll to position [136, 0]
click at [267, 205] on h3 "SAMOA Cheesecake" at bounding box center [291, 205] width 93 height 8
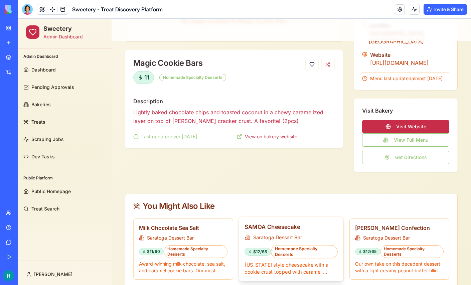
scroll to position [109, 0]
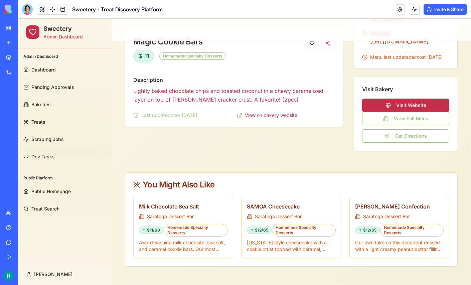
scroll to position [129, 0]
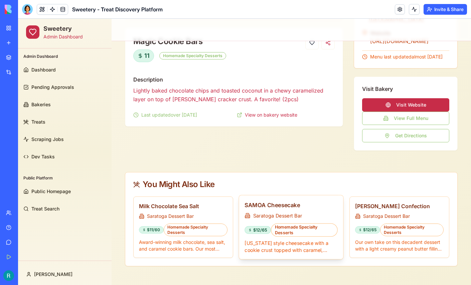
click at [290, 209] on h3 "SAMOA Cheesecake" at bounding box center [291, 205] width 93 height 8
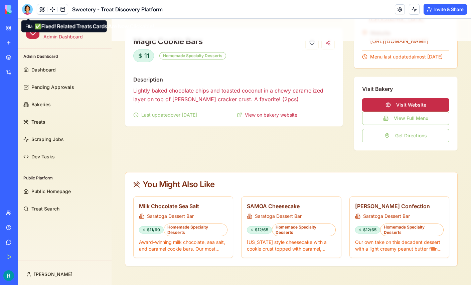
click at [27, 13] on div at bounding box center [27, 9] width 11 height 11
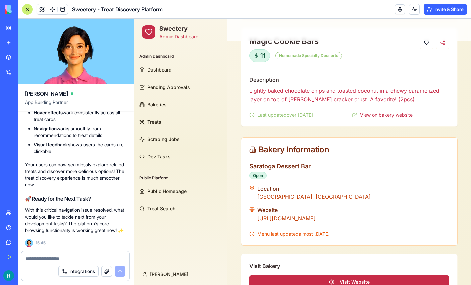
scroll to position [0, 0]
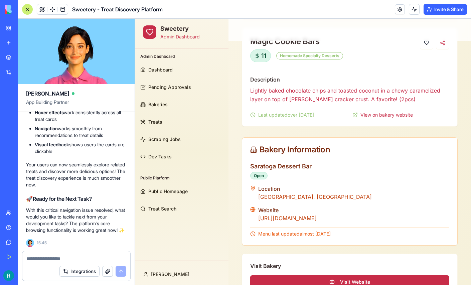
click at [45, 257] on textarea at bounding box center [76, 258] width 100 height 7
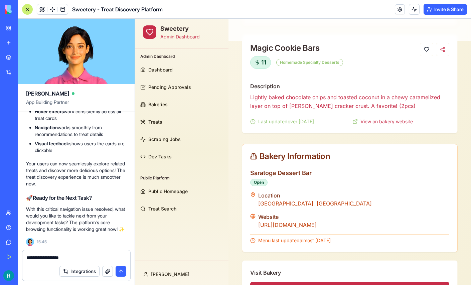
scroll to position [122, 0]
type textarea "**********"
click at [28, 12] on div at bounding box center [27, 9] width 11 height 11
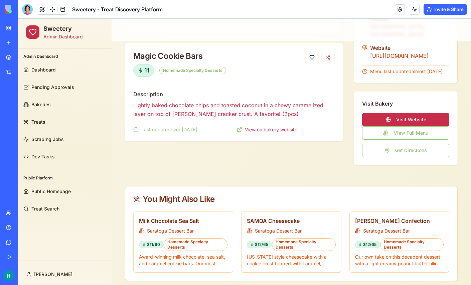
scroll to position [115, 0]
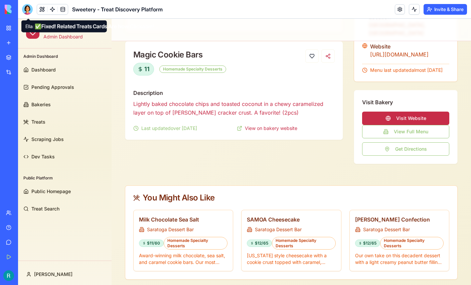
click at [25, 8] on div at bounding box center [27, 9] width 11 height 11
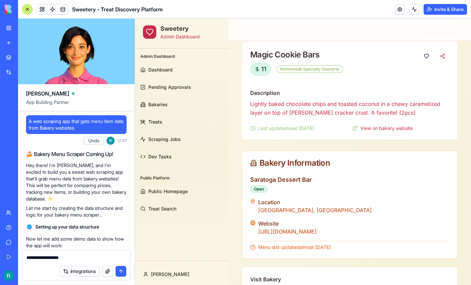
scroll to position [23570, 0]
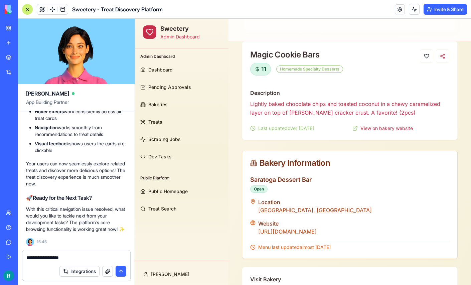
click at [79, 254] on textarea "**********" at bounding box center [75, 258] width 98 height 8
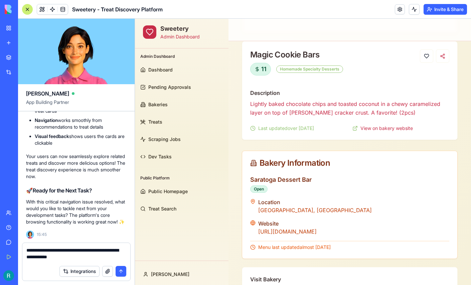
type textarea "**********"
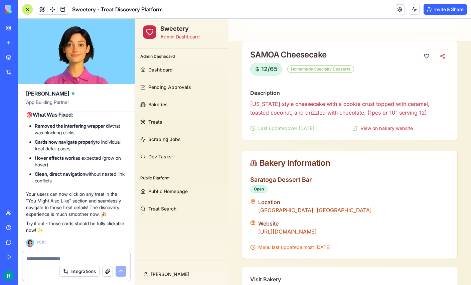
scroll to position [24112, 0]
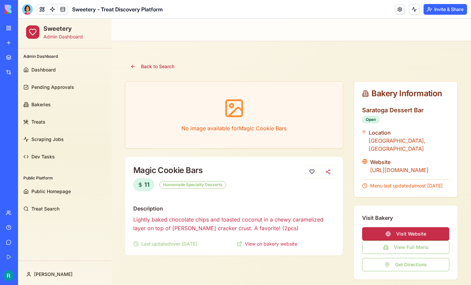
scroll to position [136, 0]
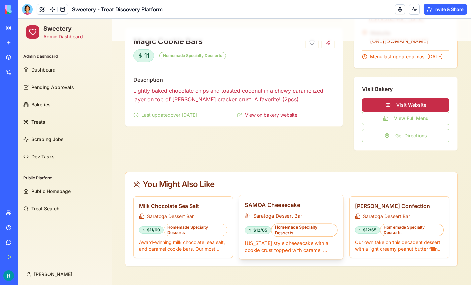
click at [266, 202] on h3 "SAMOA Cheesecake" at bounding box center [291, 205] width 93 height 8
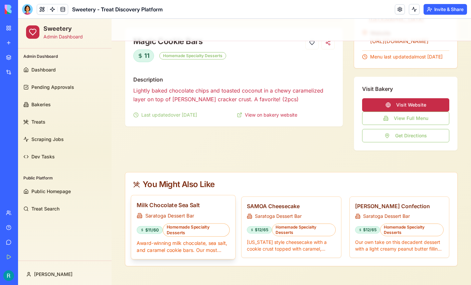
click at [176, 206] on h3 "Milk Chocolate Sea Salt" at bounding box center [182, 205] width 93 height 8
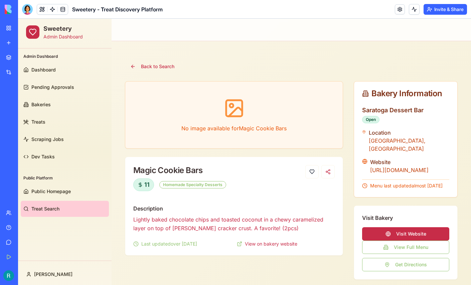
click at [44, 211] on span "Treat Search" at bounding box center [45, 208] width 28 height 7
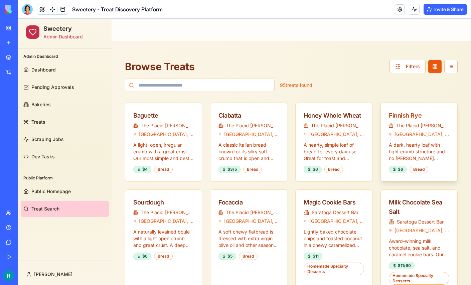
click at [398, 118] on div "Finnish Rye" at bounding box center [418, 115] width 60 height 9
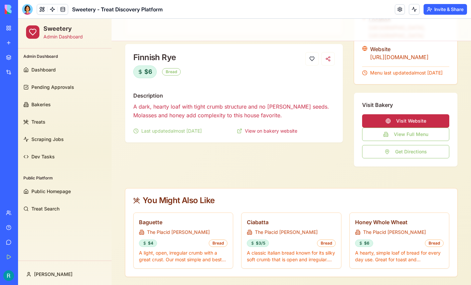
scroll to position [131, 0]
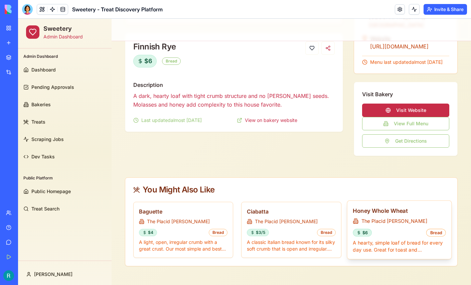
click at [378, 210] on h3 "Honey Whole Wheat" at bounding box center [398, 210] width 93 height 8
click at [393, 123] on button "View Full Menu" at bounding box center [405, 123] width 87 height 13
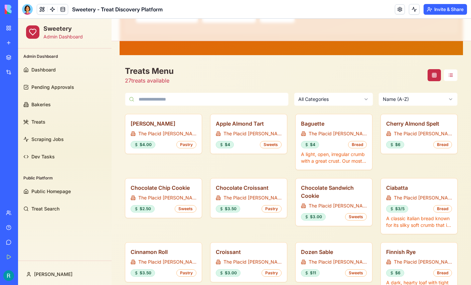
scroll to position [131, 0]
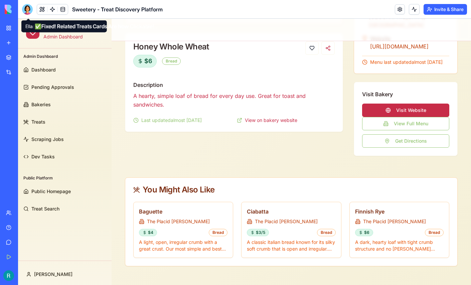
click at [27, 12] on div at bounding box center [27, 9] width 11 height 11
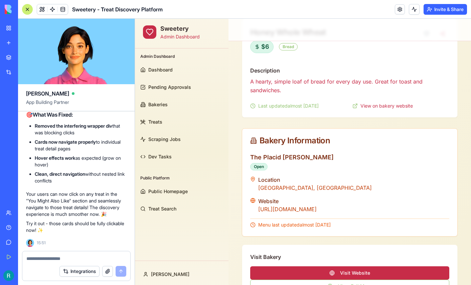
click at [64, 255] on textarea at bounding box center [76, 258] width 100 height 7
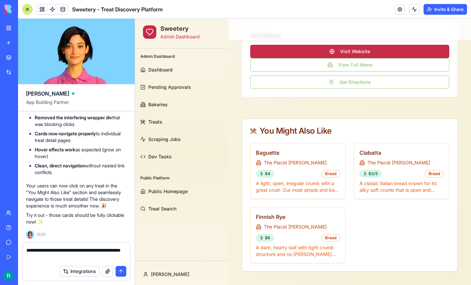
scroll to position [364, 0]
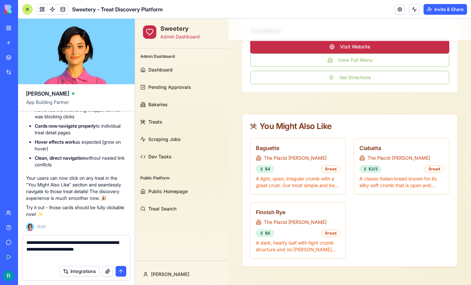
type textarea "**********"
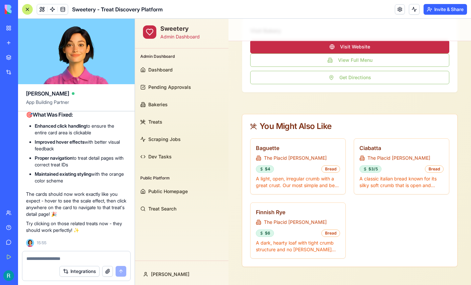
scroll to position [24552, 0]
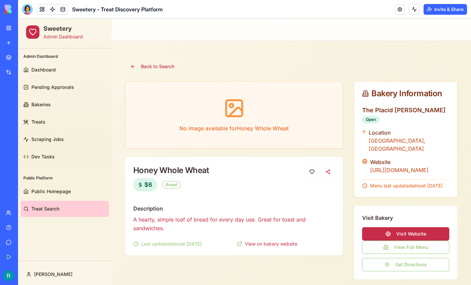
click at [44, 206] on span "Treat Search" at bounding box center [45, 208] width 28 height 7
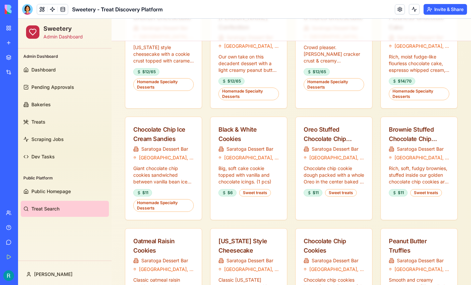
scroll to position [302, 0]
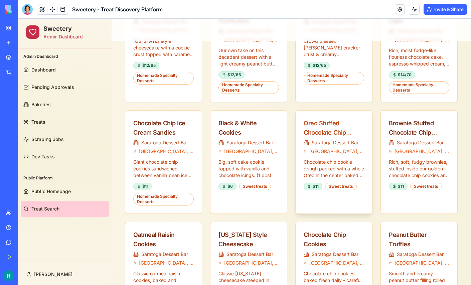
click at [317, 132] on div "Oreo Stuffed Chocolate Chip Cookies" at bounding box center [333, 127] width 60 height 19
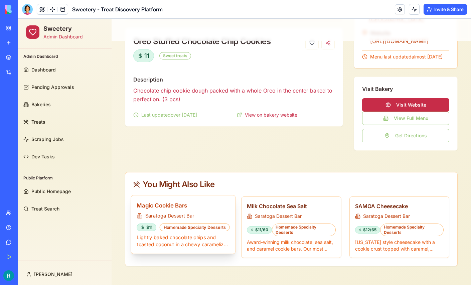
click at [170, 205] on h3 "Magic Cookie Bars" at bounding box center [182, 205] width 93 height 8
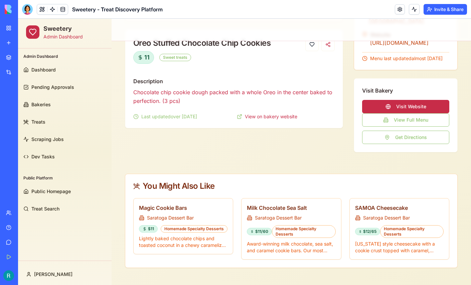
scroll to position [128, 0]
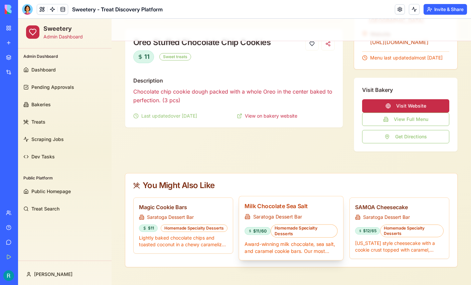
click at [285, 210] on h3 "Milk Chocolate Sea Salt" at bounding box center [291, 206] width 93 height 8
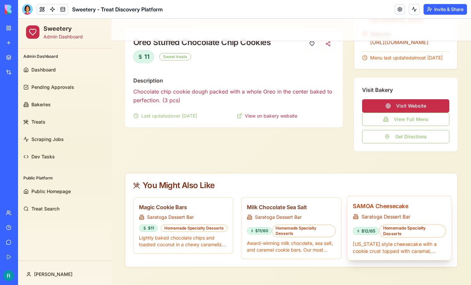
click at [366, 210] on h3 "SAMOA Cheesecake" at bounding box center [398, 206] width 93 height 8
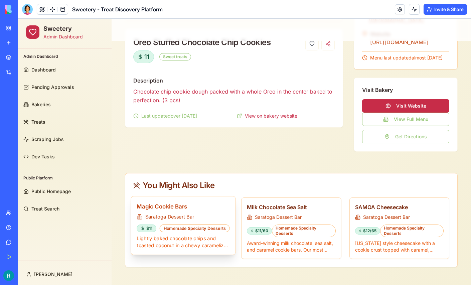
click at [147, 209] on h3 "Magic Cookie Bars" at bounding box center [182, 206] width 93 height 8
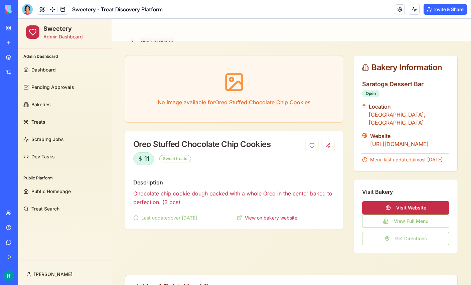
scroll to position [25, 0]
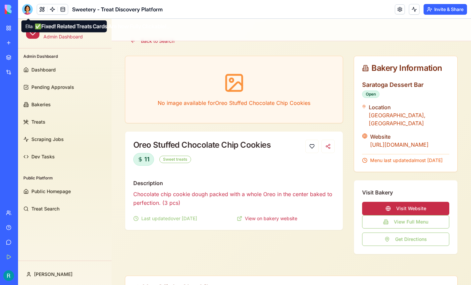
click at [29, 9] on div at bounding box center [27, 9] width 11 height 11
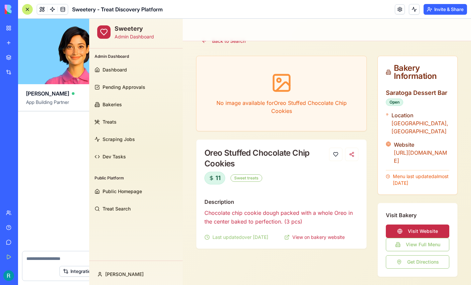
scroll to position [24627, 0]
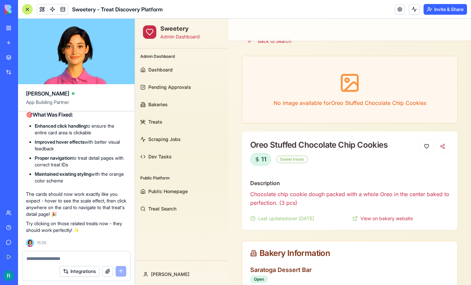
click at [48, 252] on div at bounding box center [76, 256] width 108 height 11
click at [33, 257] on textarea at bounding box center [76, 258] width 100 height 7
type textarea "*"
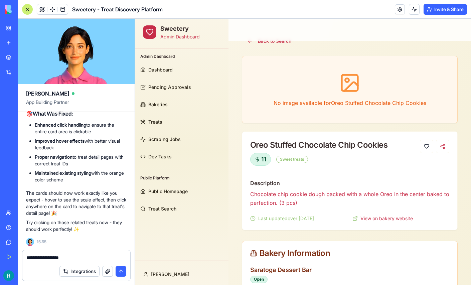
type textarea "**********"
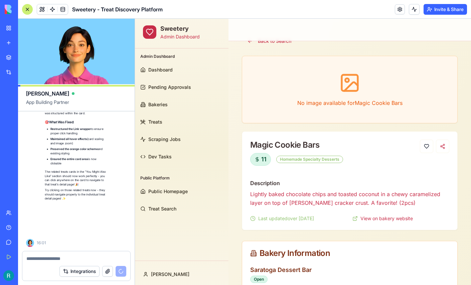
scroll to position [25080, 0]
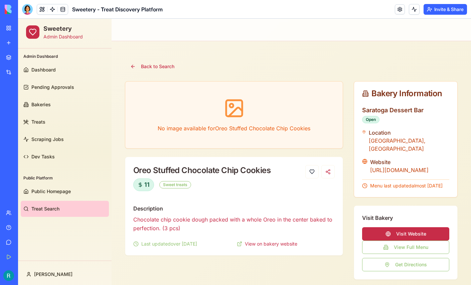
click at [39, 204] on link "Treat Search" at bounding box center [65, 209] width 88 height 16
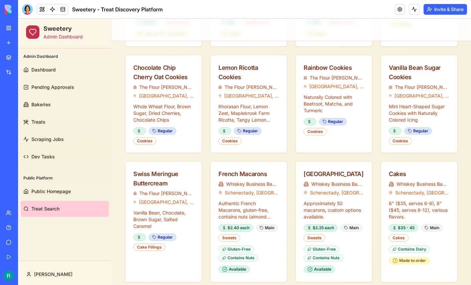
scroll to position [1041, 0]
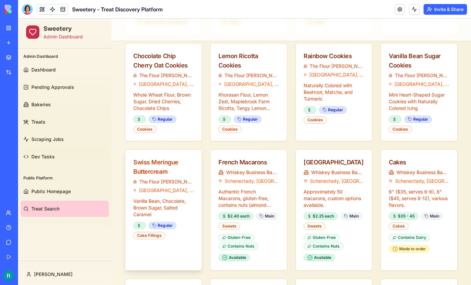
click at [150, 160] on div "Swiss Meringue Buttercream" at bounding box center [163, 167] width 60 height 19
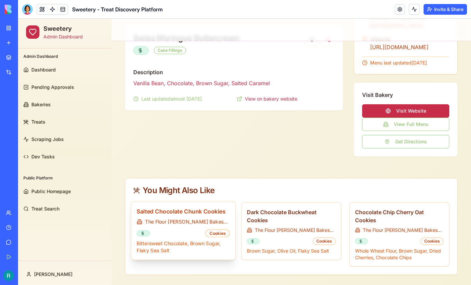
click at [193, 207] on h3 "Salted Chocolate Chunk Cookies" at bounding box center [182, 211] width 93 height 8
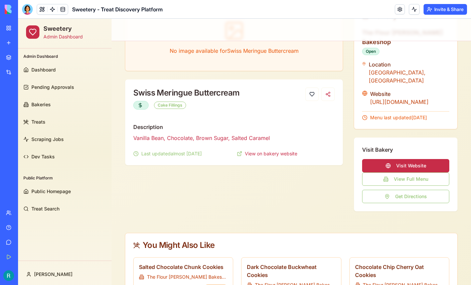
scroll to position [76, 0]
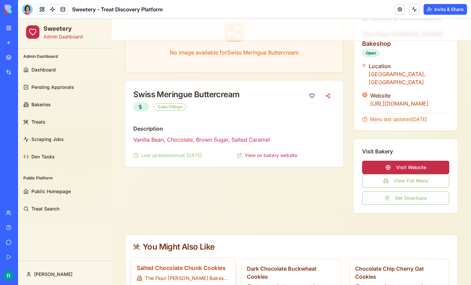
click at [168, 263] on h3 "Salted Chocolate Chunk Cookies" at bounding box center [182, 267] width 93 height 8
click at [268, 263] on h3 "Dark Chocolate Buckwheat Cookies" at bounding box center [291, 271] width 93 height 17
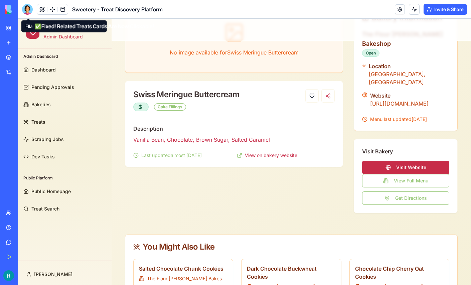
click at [26, 8] on div at bounding box center [27, 9] width 11 height 11
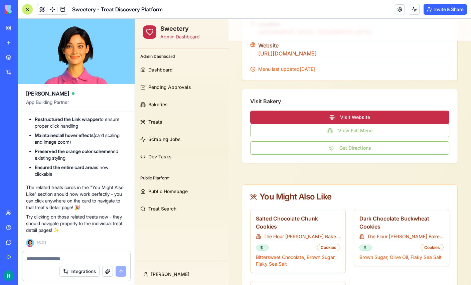
scroll to position [286, 0]
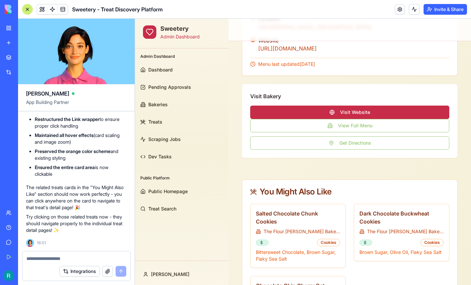
click at [319, 192] on div "You Might Also Like" at bounding box center [349, 192] width 199 height 8
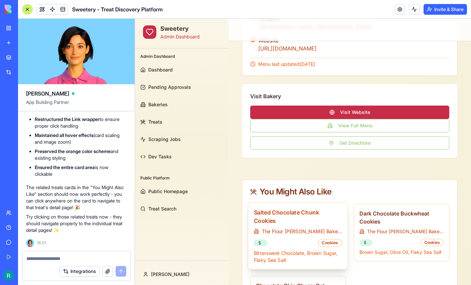
click at [318, 208] on h3 "Salted Chocolate Chunk Cookies" at bounding box center [298, 216] width 88 height 17
click at [330, 239] on div "Cookies" at bounding box center [330, 243] width 24 height 8
click at [275, 249] on p "Bittersweet Chocolate, Brown Sugar, Flaky Sea Salt" at bounding box center [298, 256] width 88 height 14
click at [51, 255] on textarea at bounding box center [76, 258] width 100 height 7
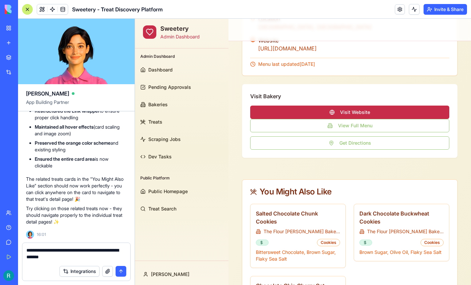
type textarea "**********"
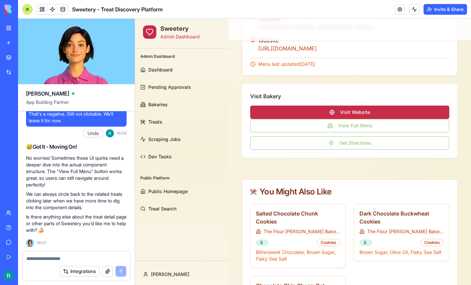
scroll to position [25247, 0]
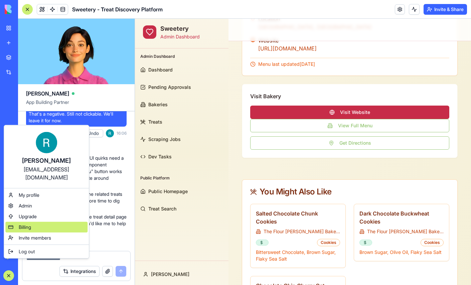
click at [45, 227] on div "Billing" at bounding box center [46, 227] width 82 height 11
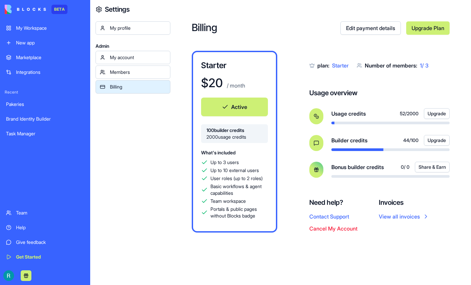
click at [27, 30] on div "My Workspace" at bounding box center [50, 28] width 68 height 7
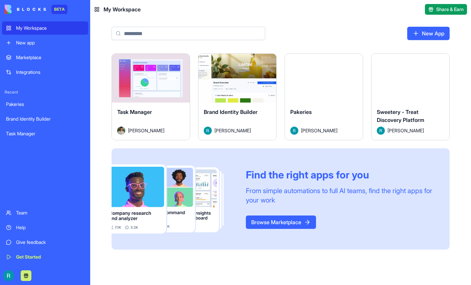
click at [210, 70] on html "BETA My Workspace New app Marketplace Integrations Recent Pakeries Brand Identi…" at bounding box center [235, 142] width 471 height 285
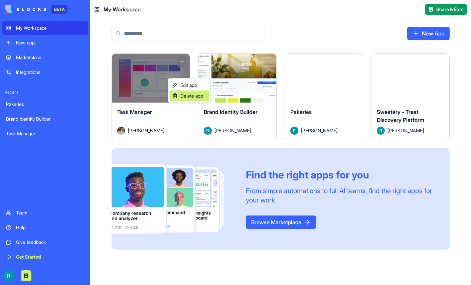
click at [195, 99] on span "Delete app" at bounding box center [191, 95] width 23 height 7
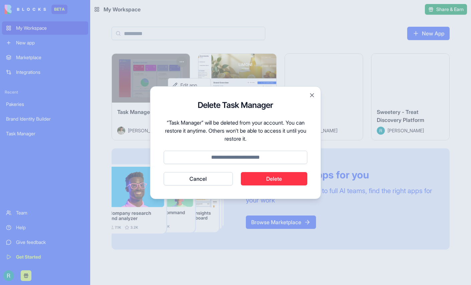
click at [270, 184] on button "Delete" at bounding box center [274, 178] width 67 height 13
type input "******"
click at [164, 172] on button "Cancel" at bounding box center [198, 178] width 69 height 13
